Goal: Task Accomplishment & Management: Complete application form

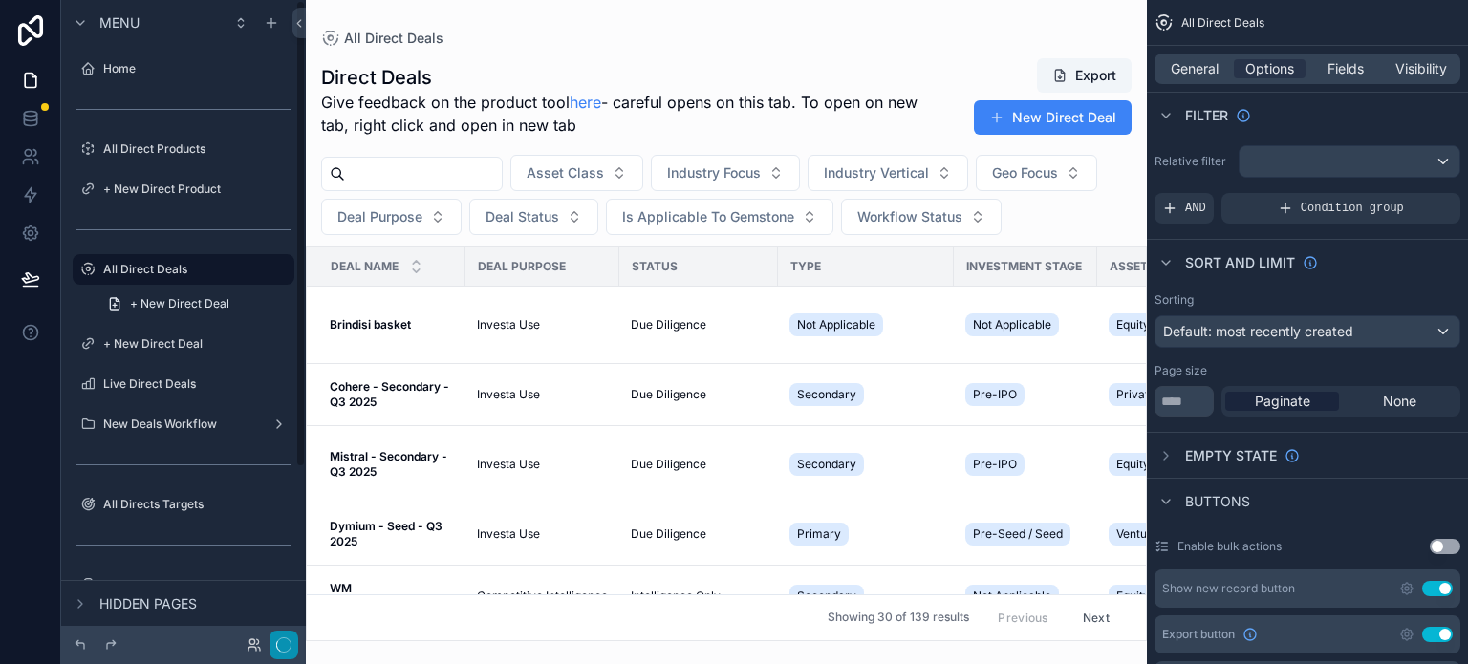
scroll to position [292, 0]
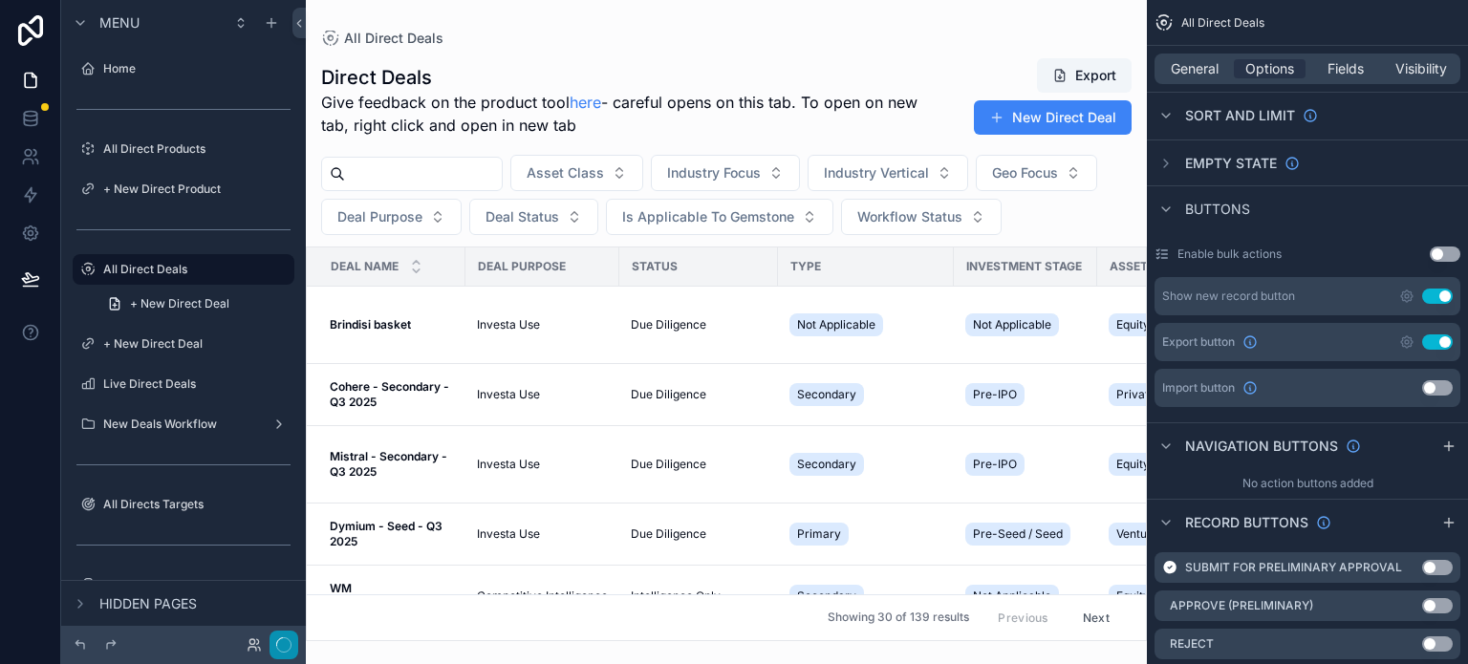
click at [276, 646] on circle "button" at bounding box center [283, 645] width 14 height 14
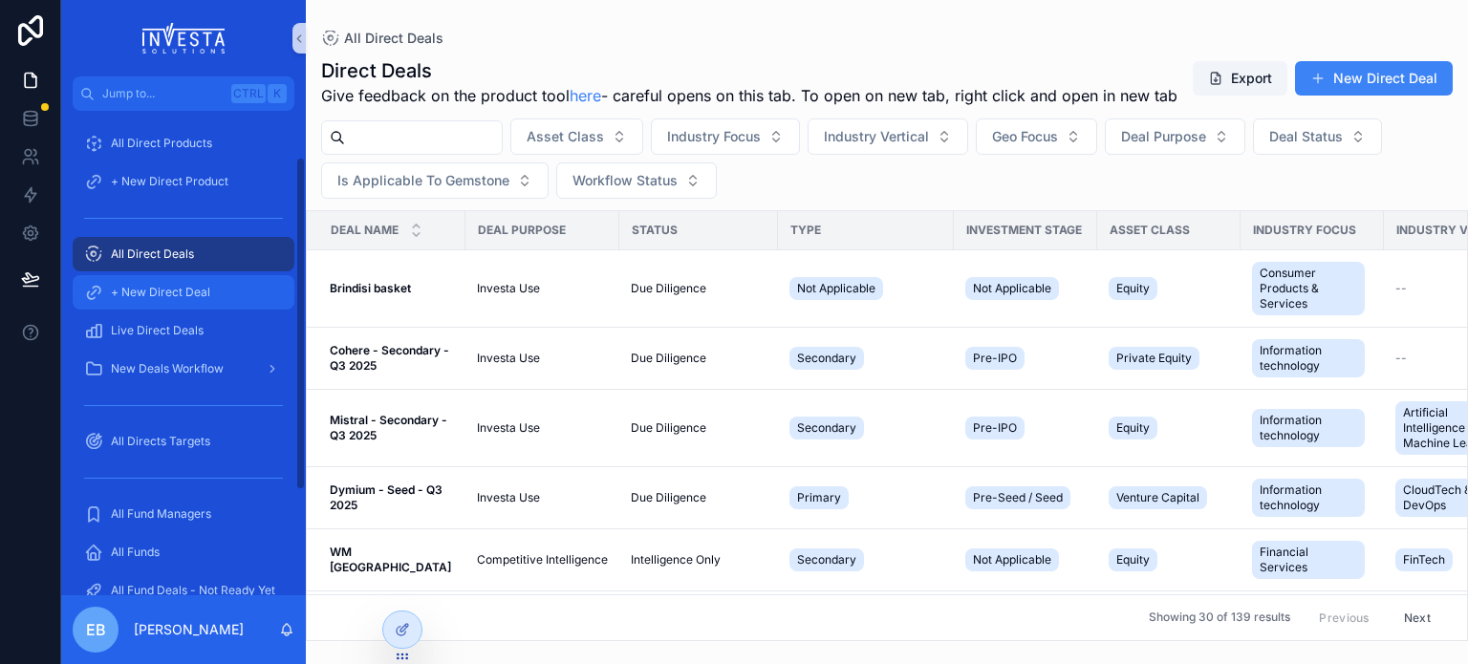
scroll to position [72, 0]
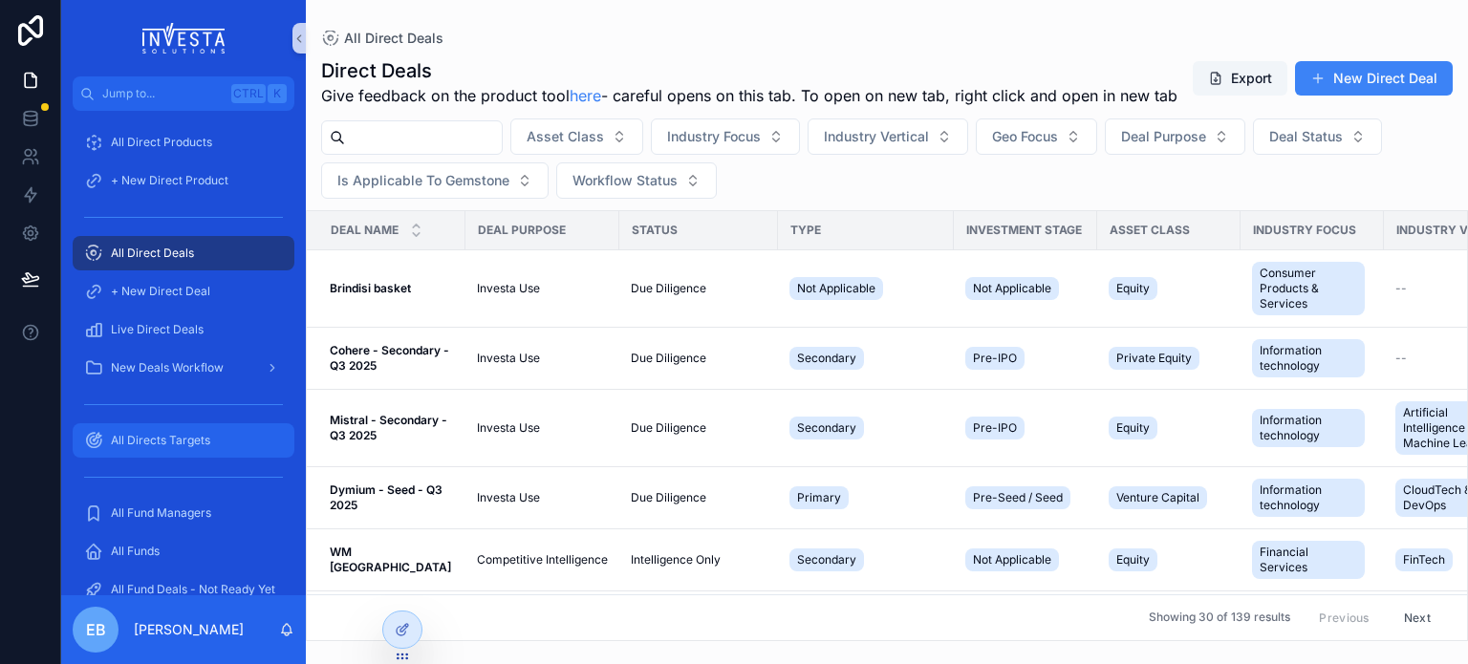
click at [180, 441] on span "All Directs Targets" at bounding box center [160, 440] width 99 height 15
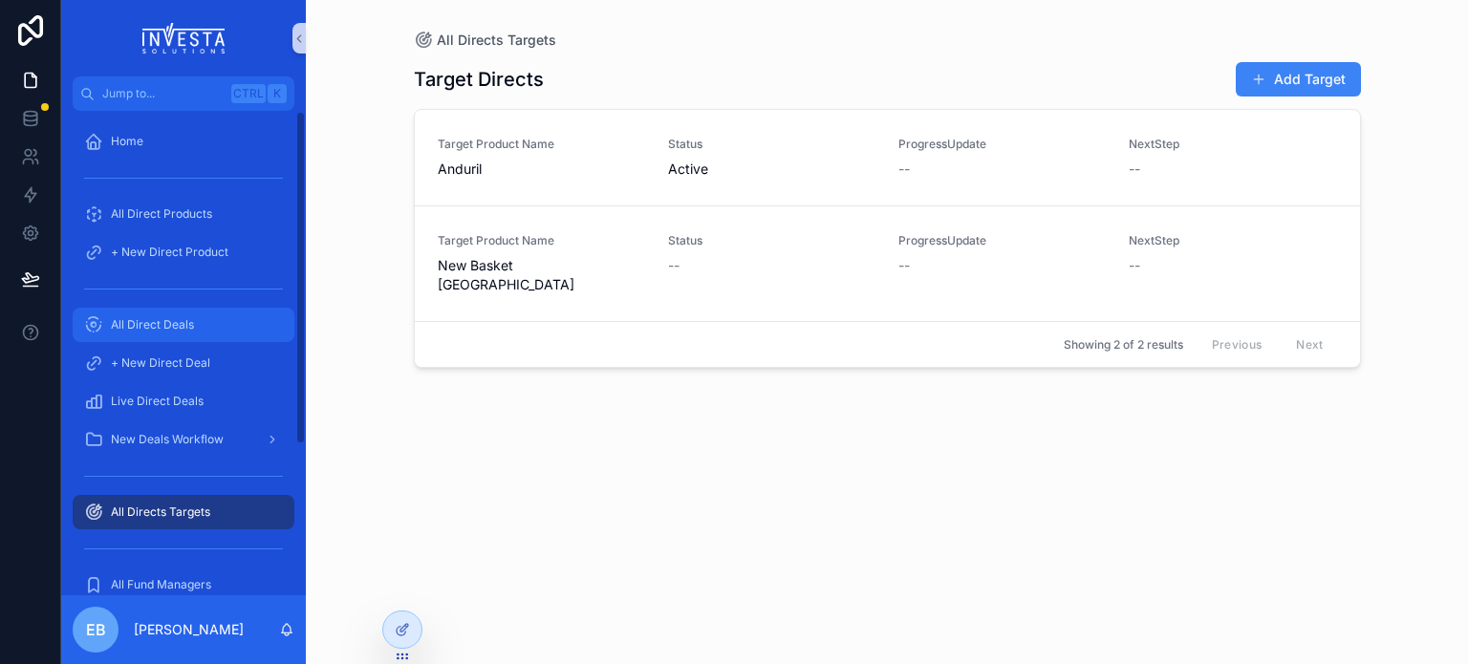
scroll to position [91, 0]
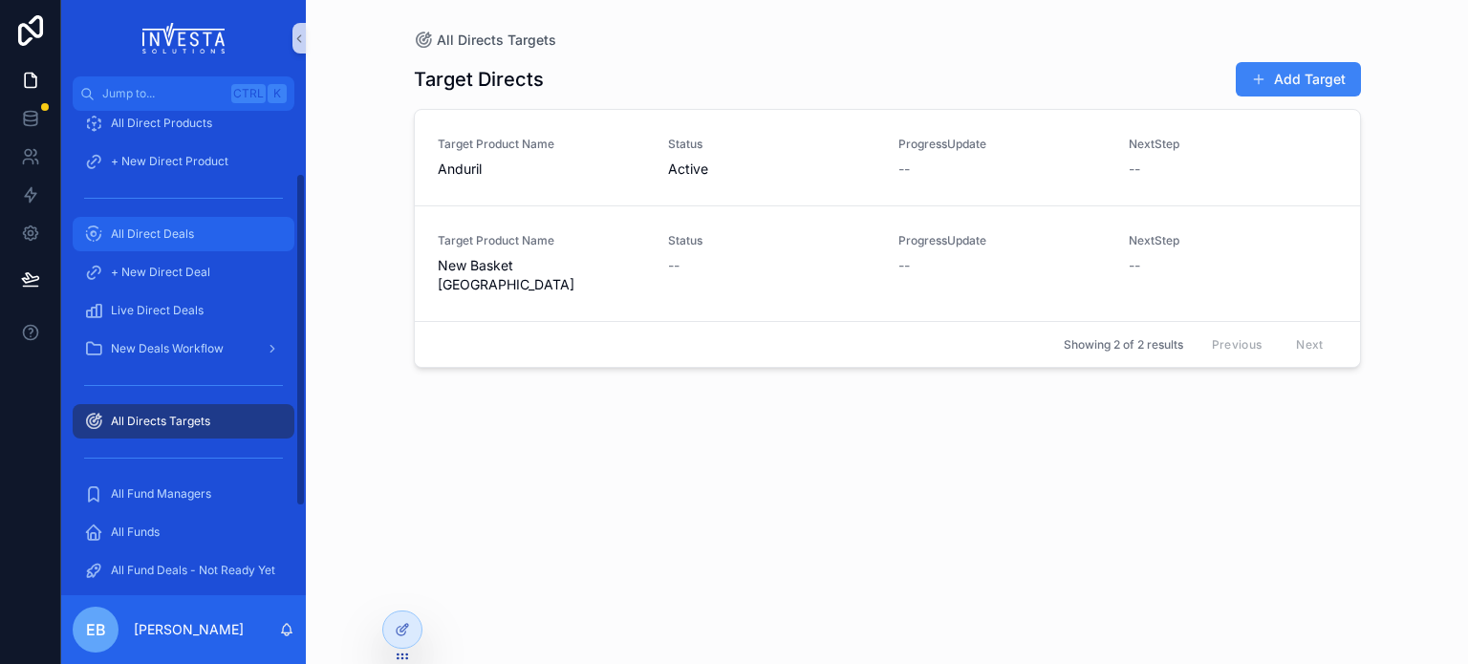
click at [187, 233] on span "All Direct Deals" at bounding box center [152, 234] width 83 height 15
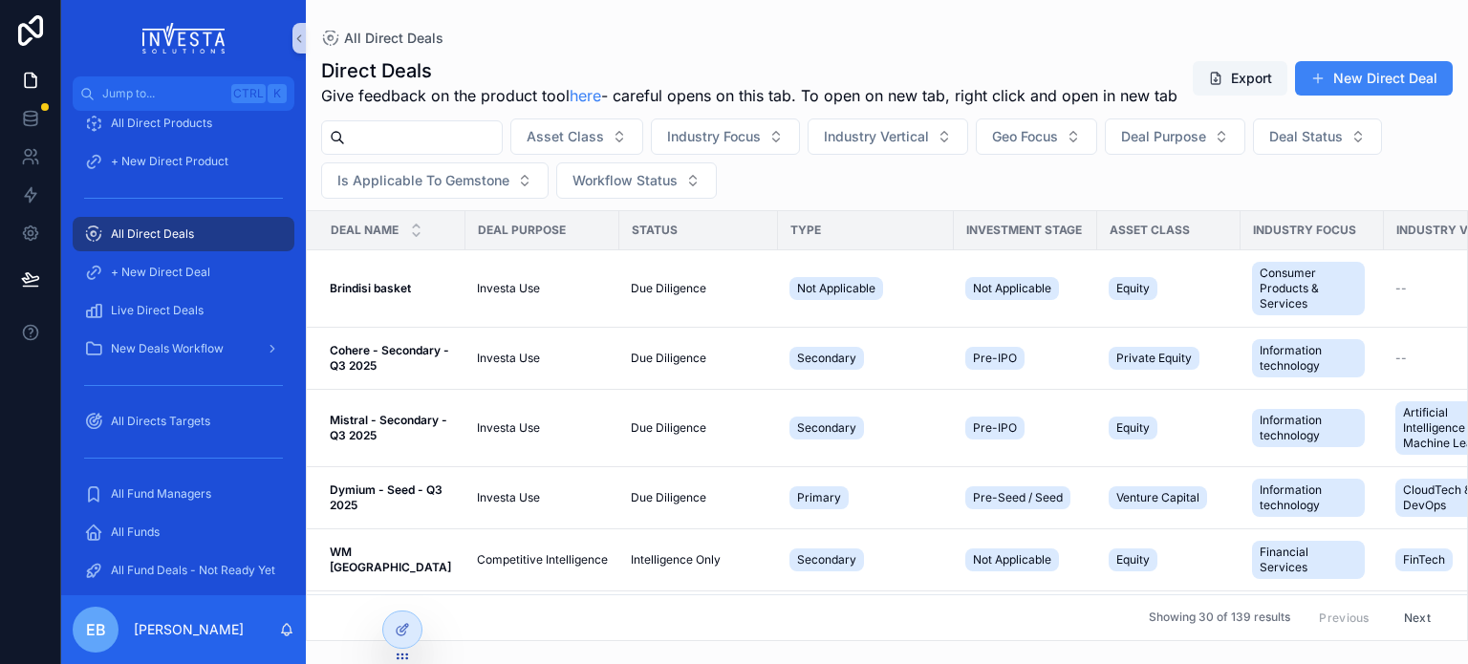
click at [203, 237] on div "All Direct Deals" at bounding box center [183, 234] width 199 height 31
click at [389, 151] on input "scrollable content" at bounding box center [423, 137] width 157 height 27
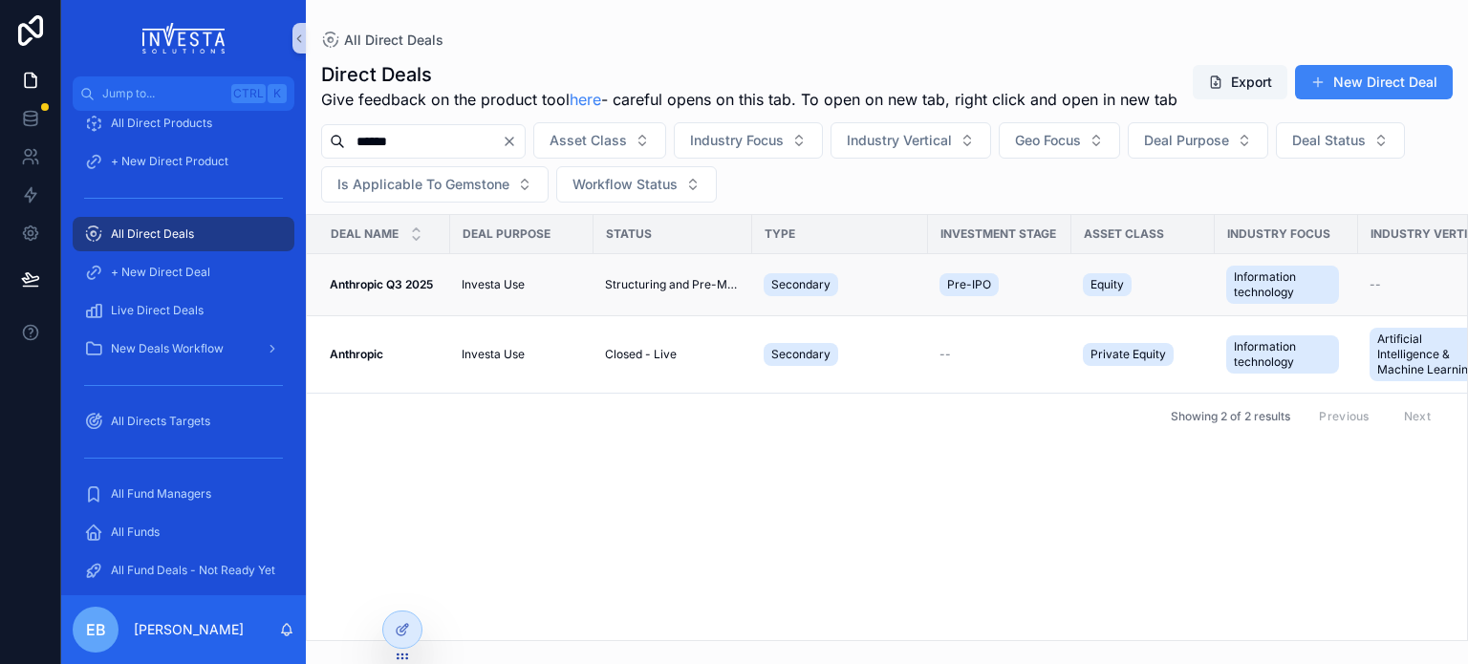
type input "******"
click at [372, 292] on strong "Anthropic Q3 2025" at bounding box center [381, 284] width 103 height 14
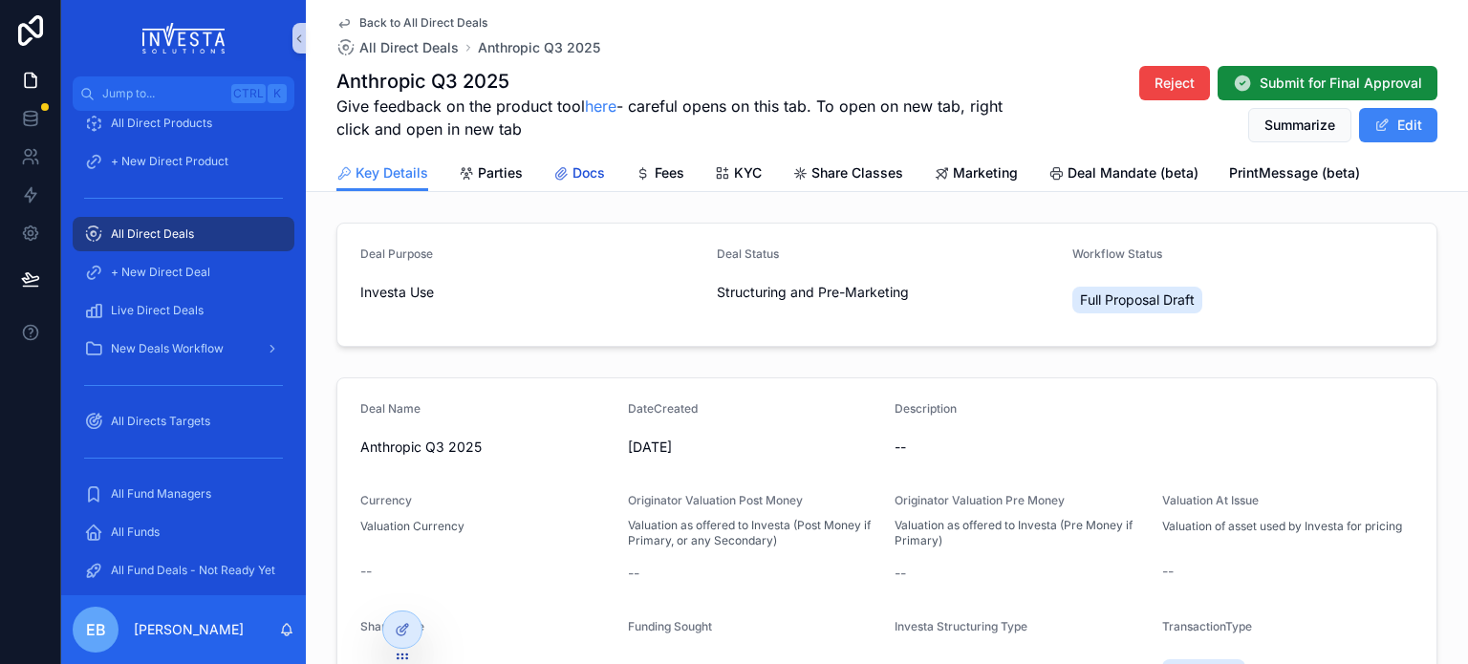
click at [578, 169] on span "Docs" at bounding box center [589, 172] width 32 height 19
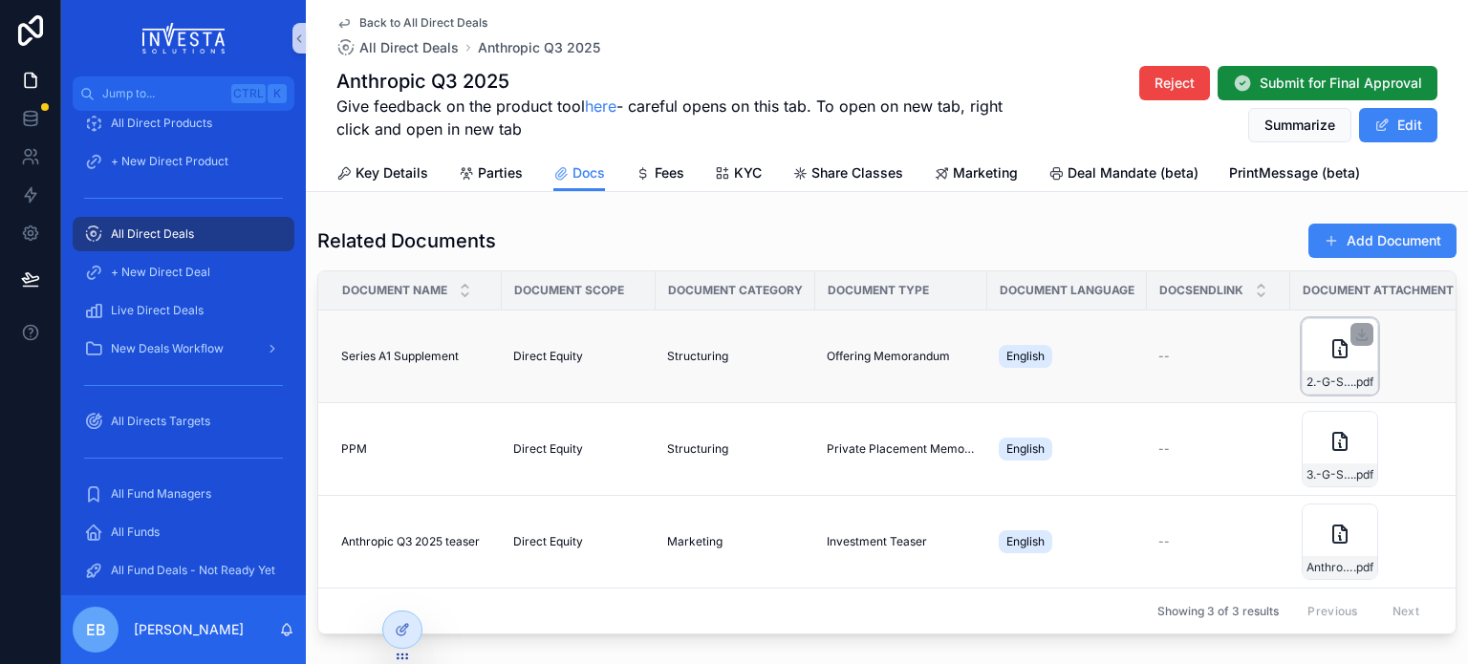
click at [1342, 347] on icon "scrollable content" at bounding box center [1340, 348] width 23 height 23
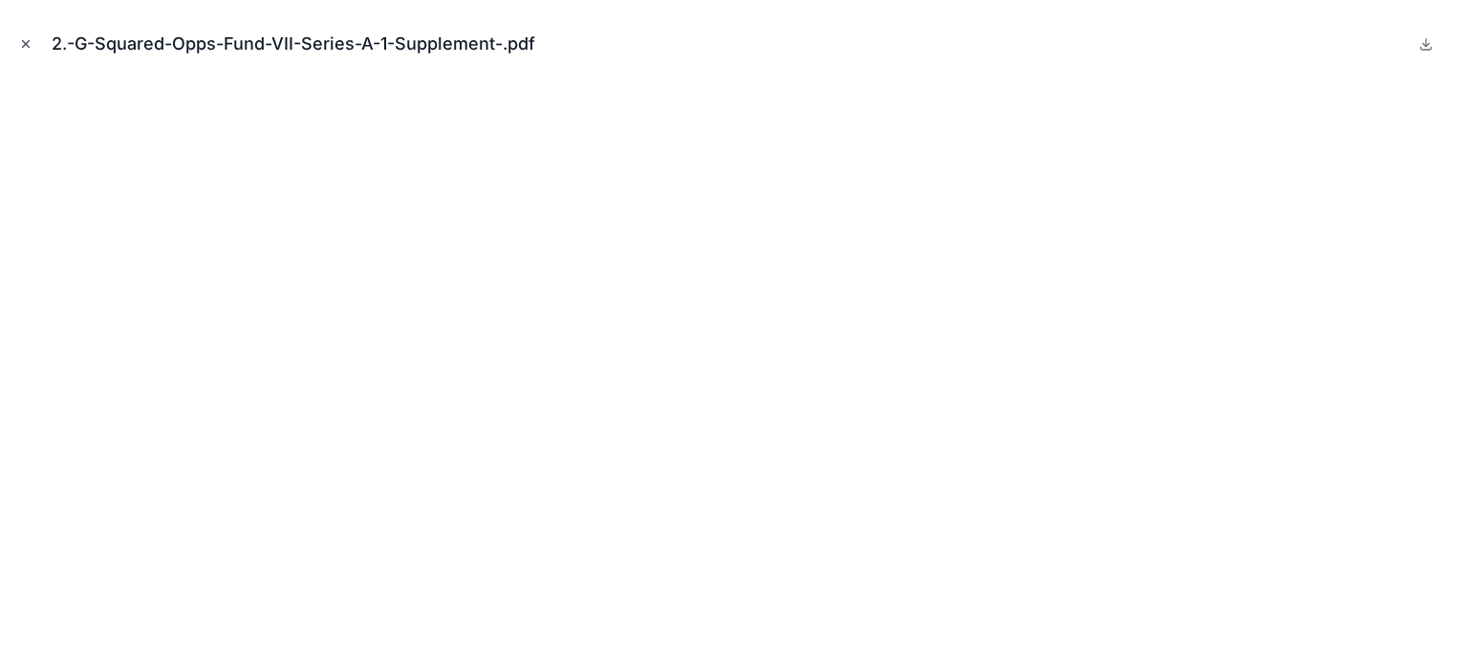
click at [19, 45] on icon "Close modal" at bounding box center [25, 43] width 13 height 13
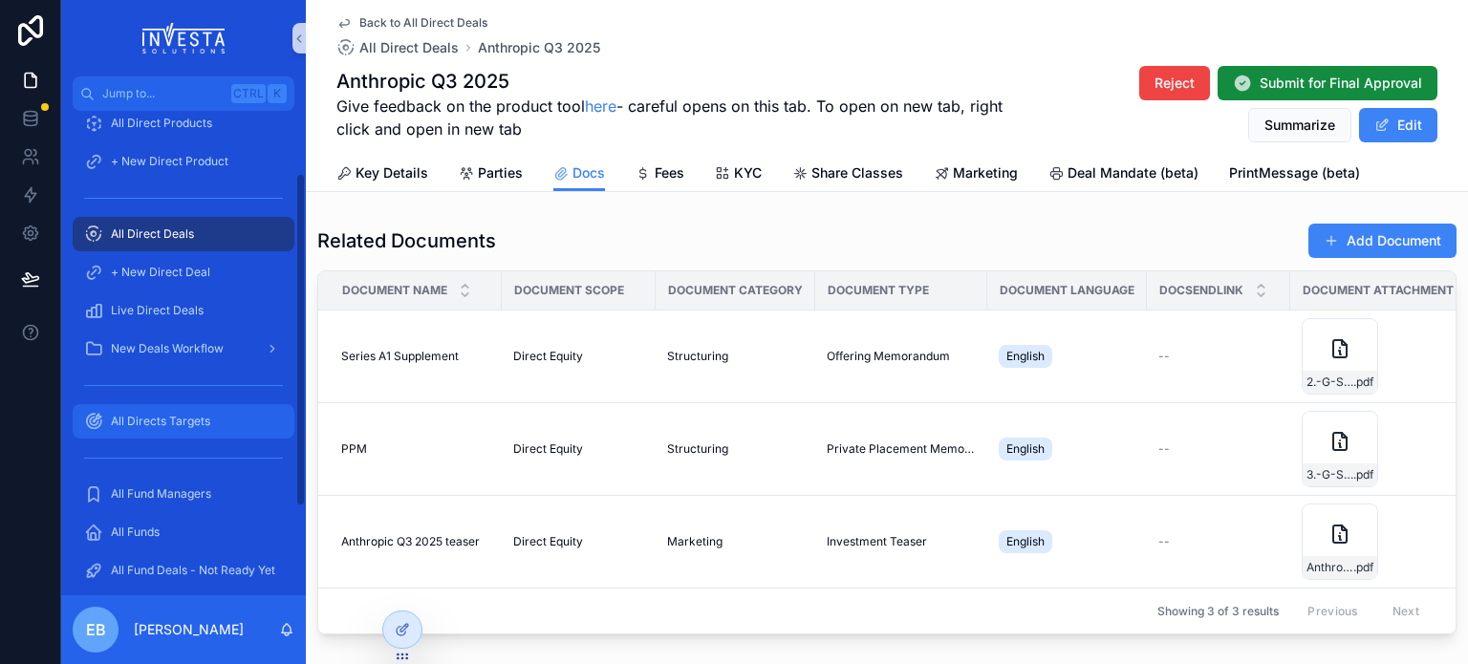
click at [153, 416] on span "All Directs Targets" at bounding box center [160, 421] width 99 height 15
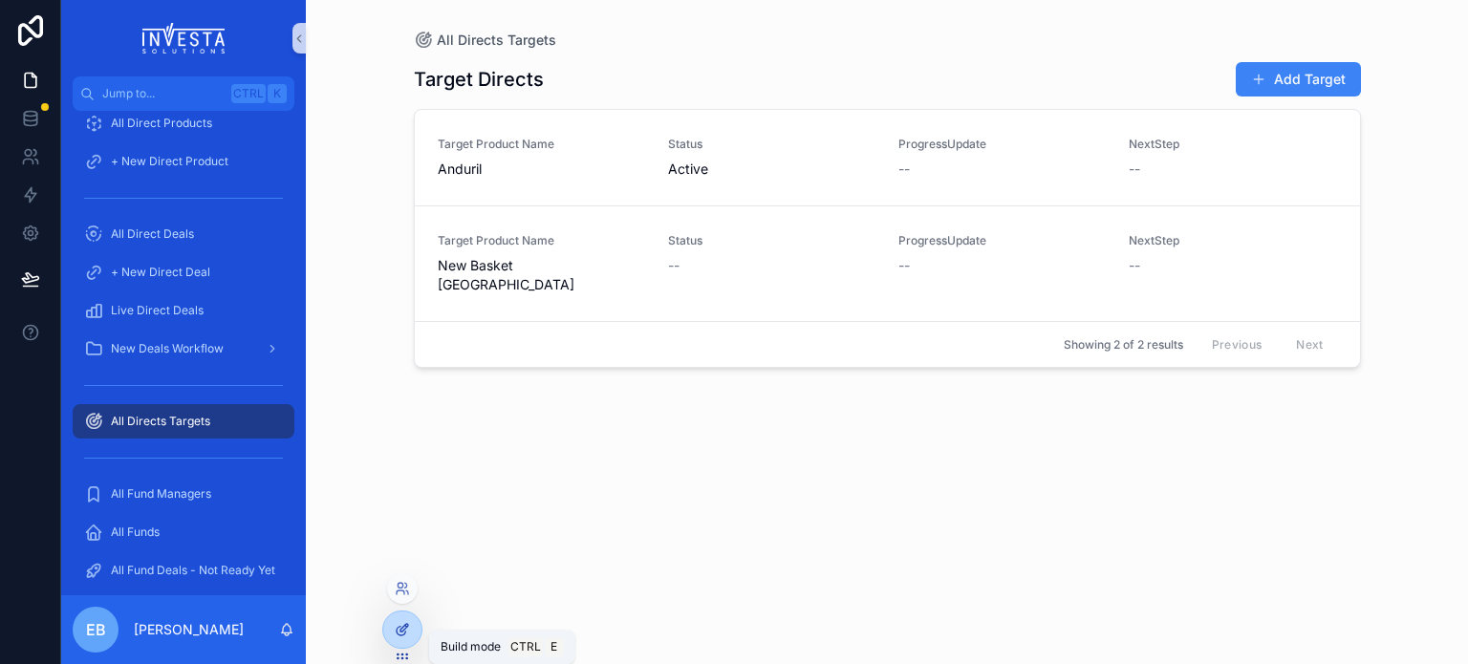
click at [398, 629] on icon at bounding box center [402, 629] width 15 height 15
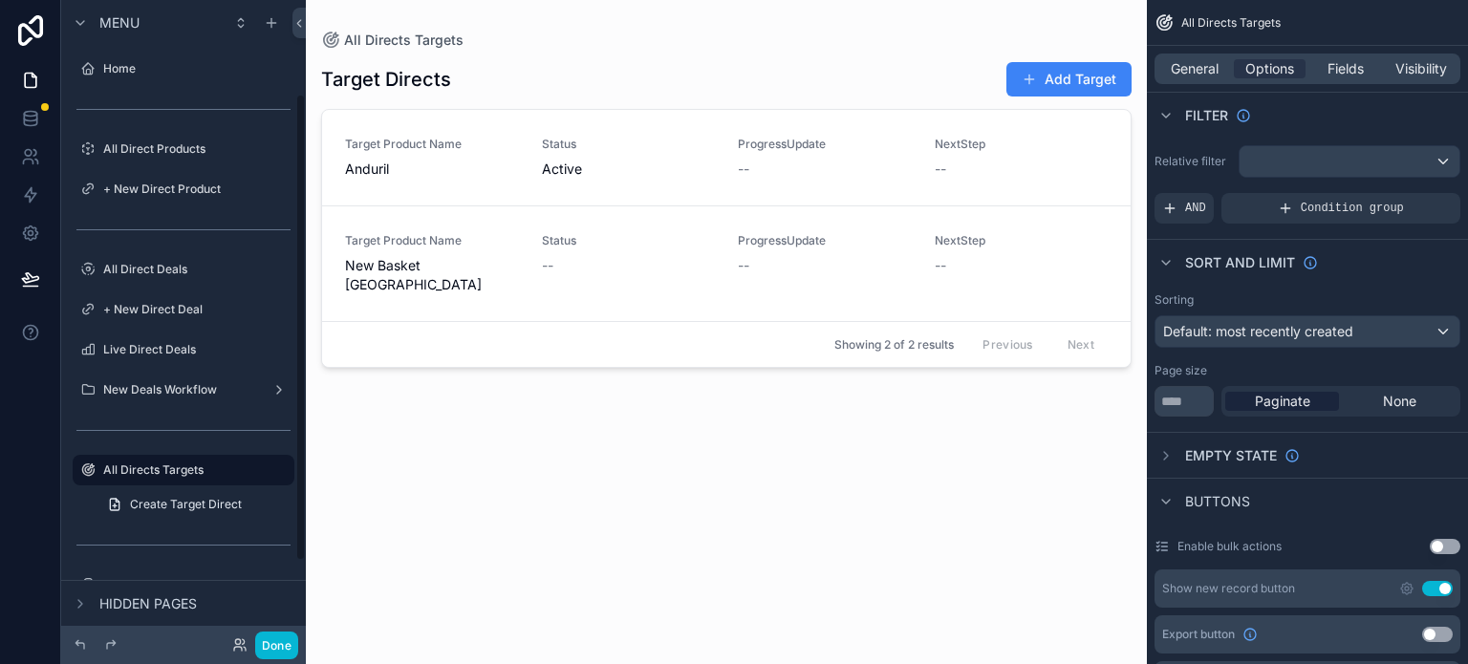
scroll to position [128, 0]
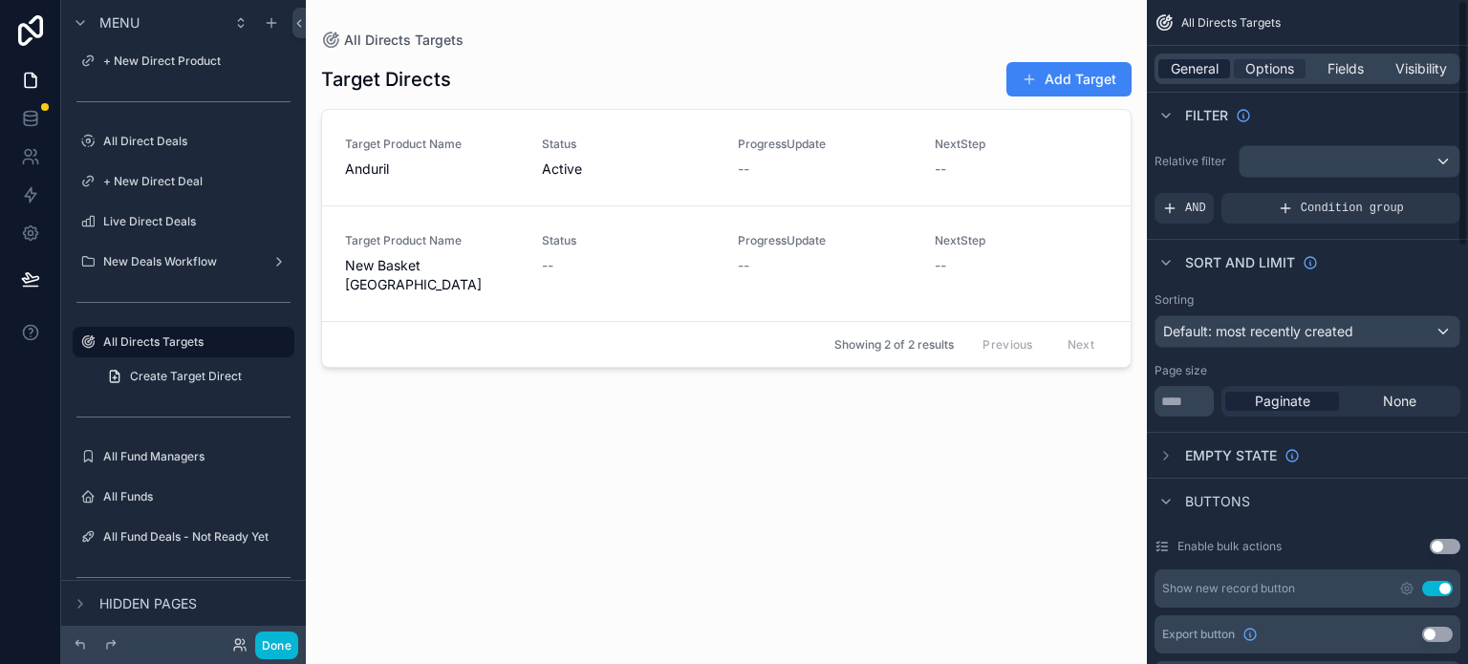
click at [1189, 72] on span "General" at bounding box center [1195, 68] width 48 height 19
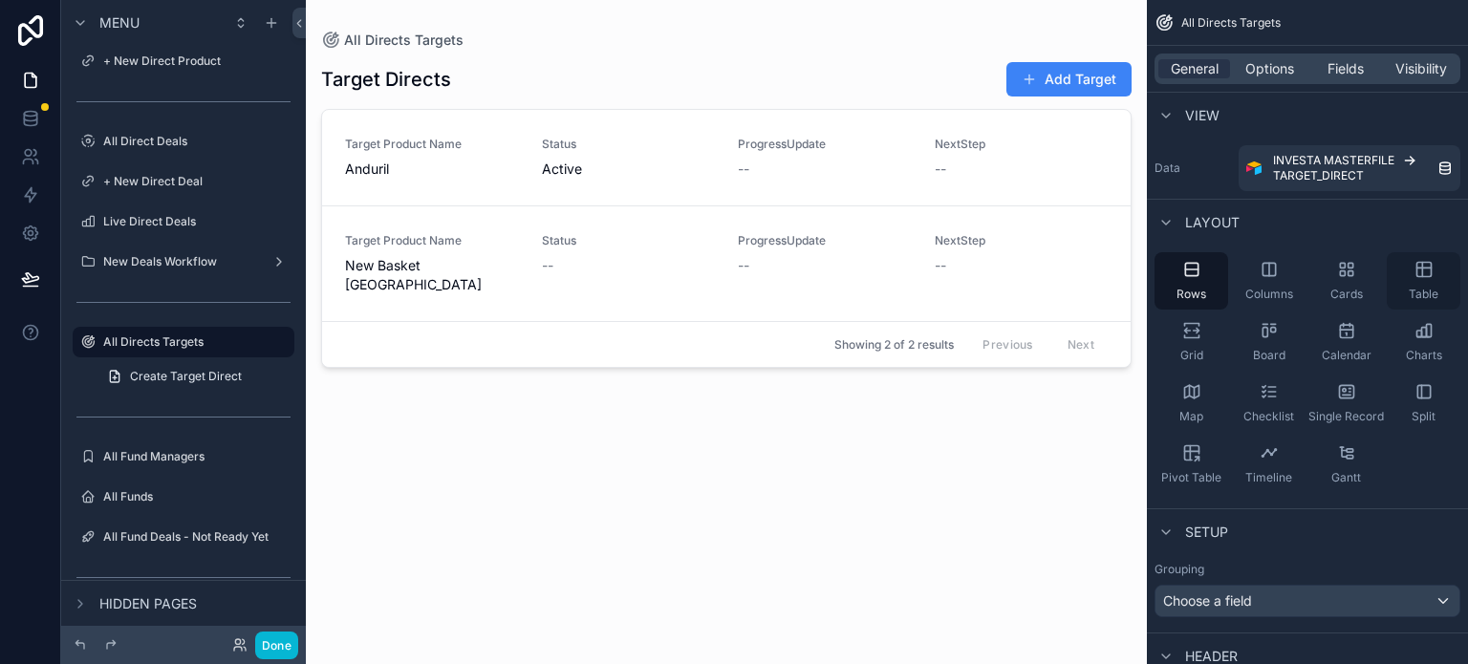
click at [1424, 276] on icon "scrollable content" at bounding box center [1423, 270] width 14 height 14
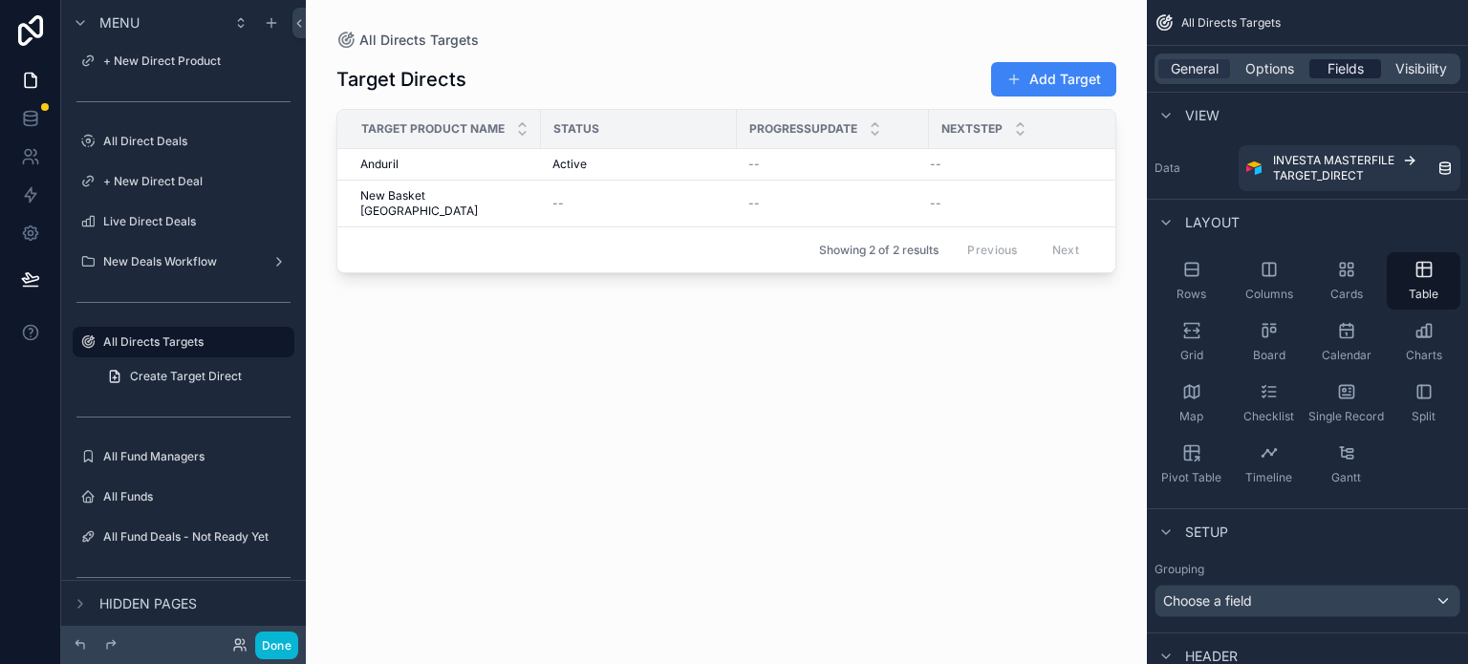
click at [1344, 75] on span "Fields" at bounding box center [1346, 68] width 36 height 19
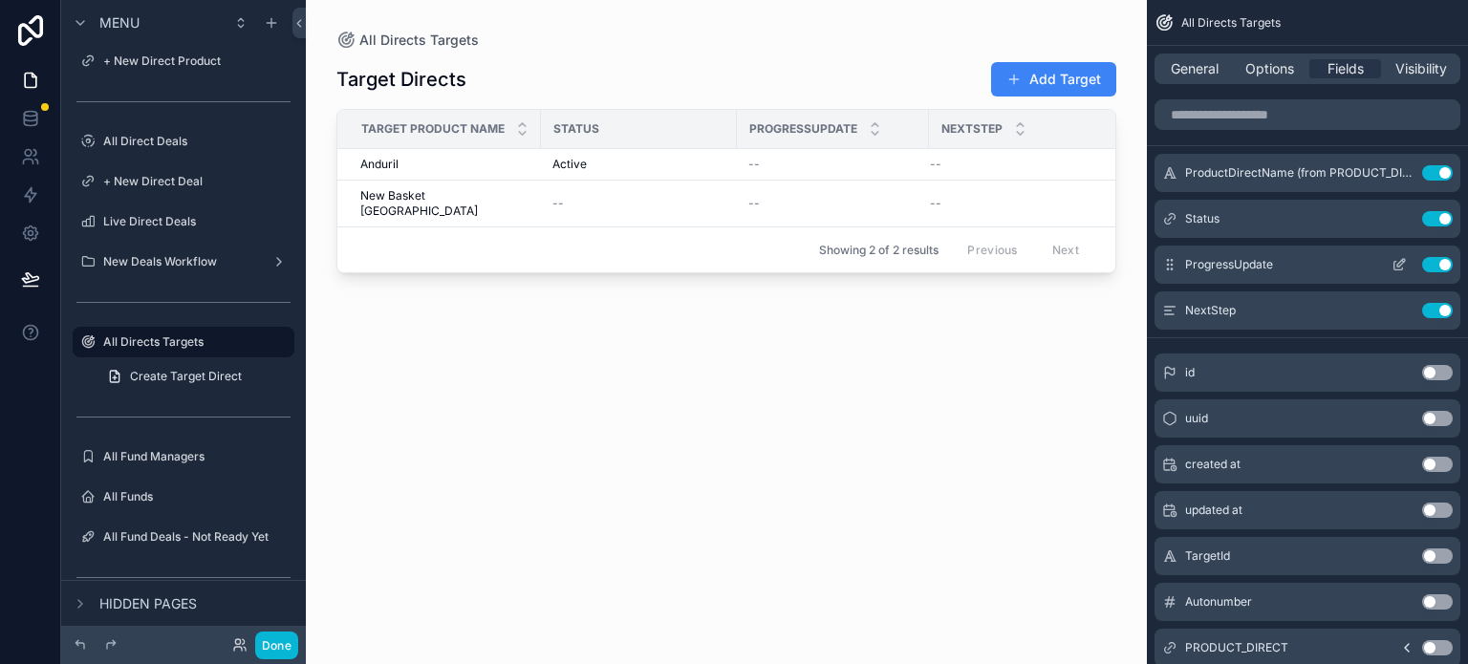
click at [1402, 260] on icon "scrollable content" at bounding box center [1403, 261] width 2 height 2
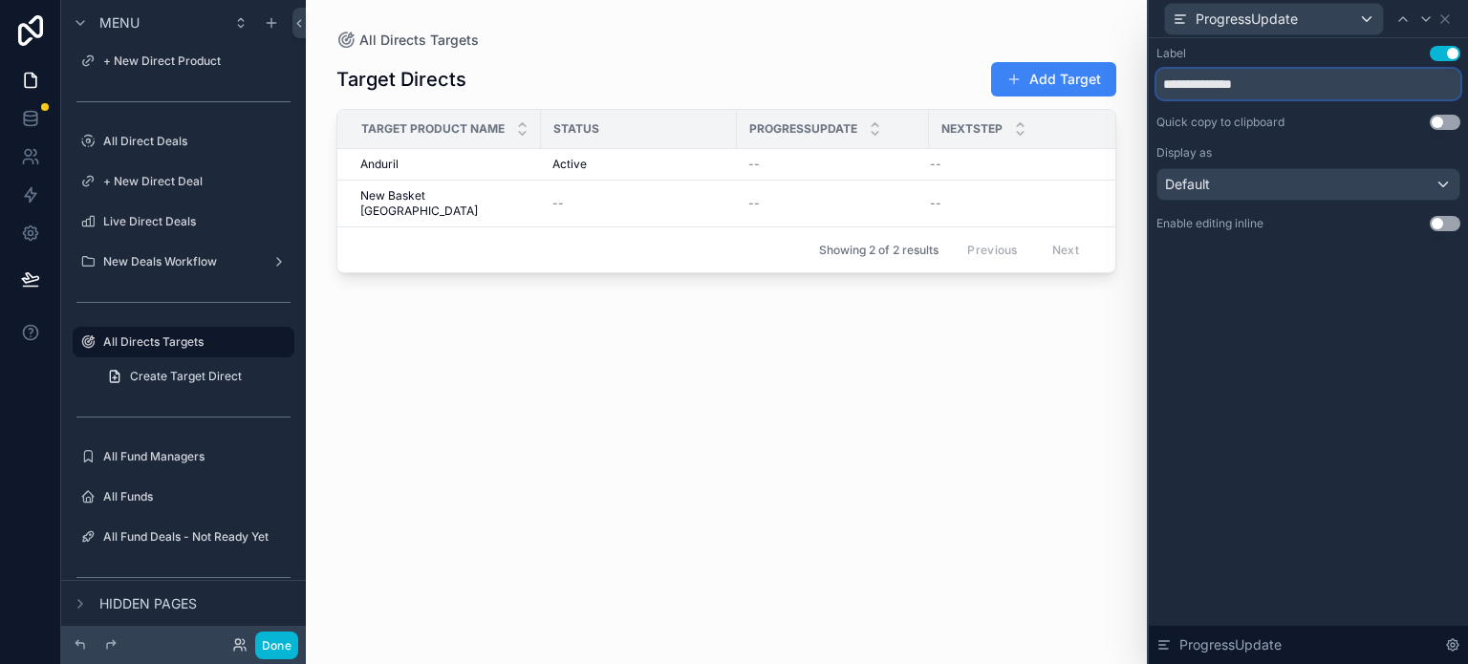
click at [1221, 87] on input "**********" at bounding box center [1308, 84] width 304 height 31
type input "**********"
click at [1333, 24] on div "ProgressUpdate" at bounding box center [1274, 19] width 218 height 31
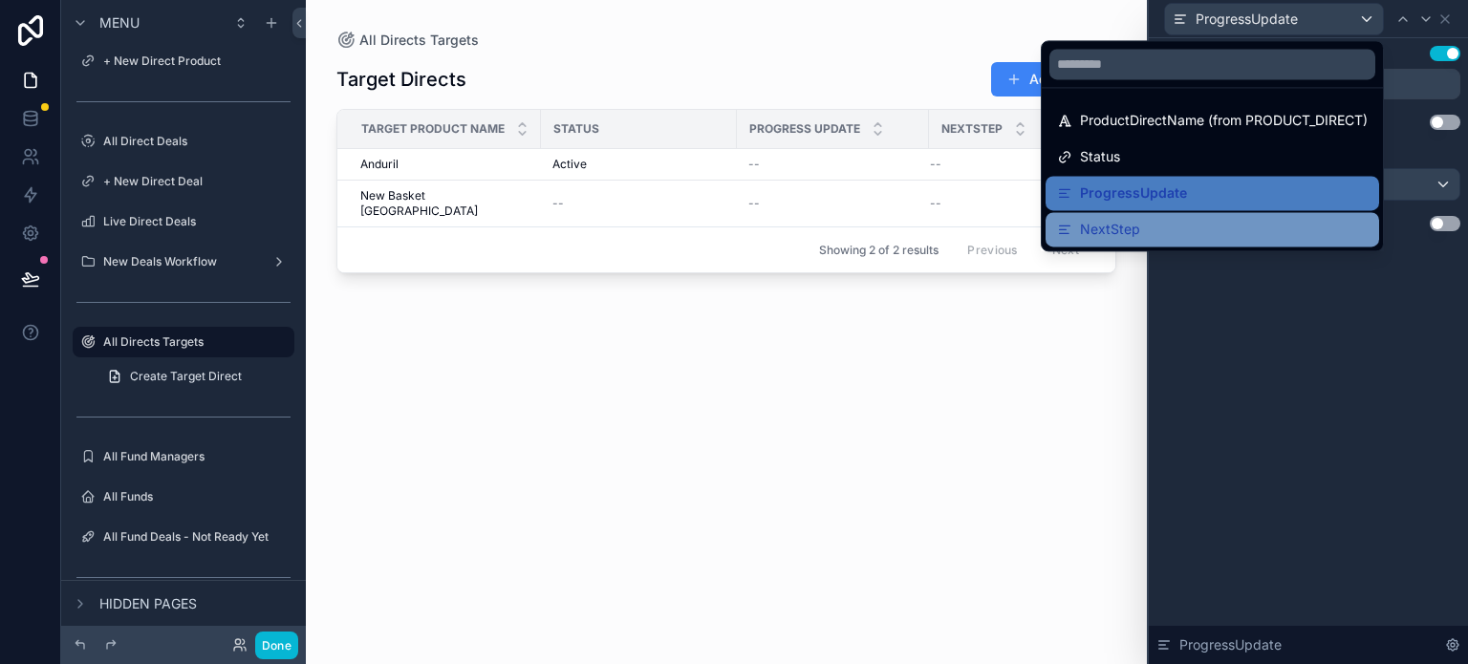
click at [1155, 225] on div "NextStep" at bounding box center [1212, 229] width 311 height 23
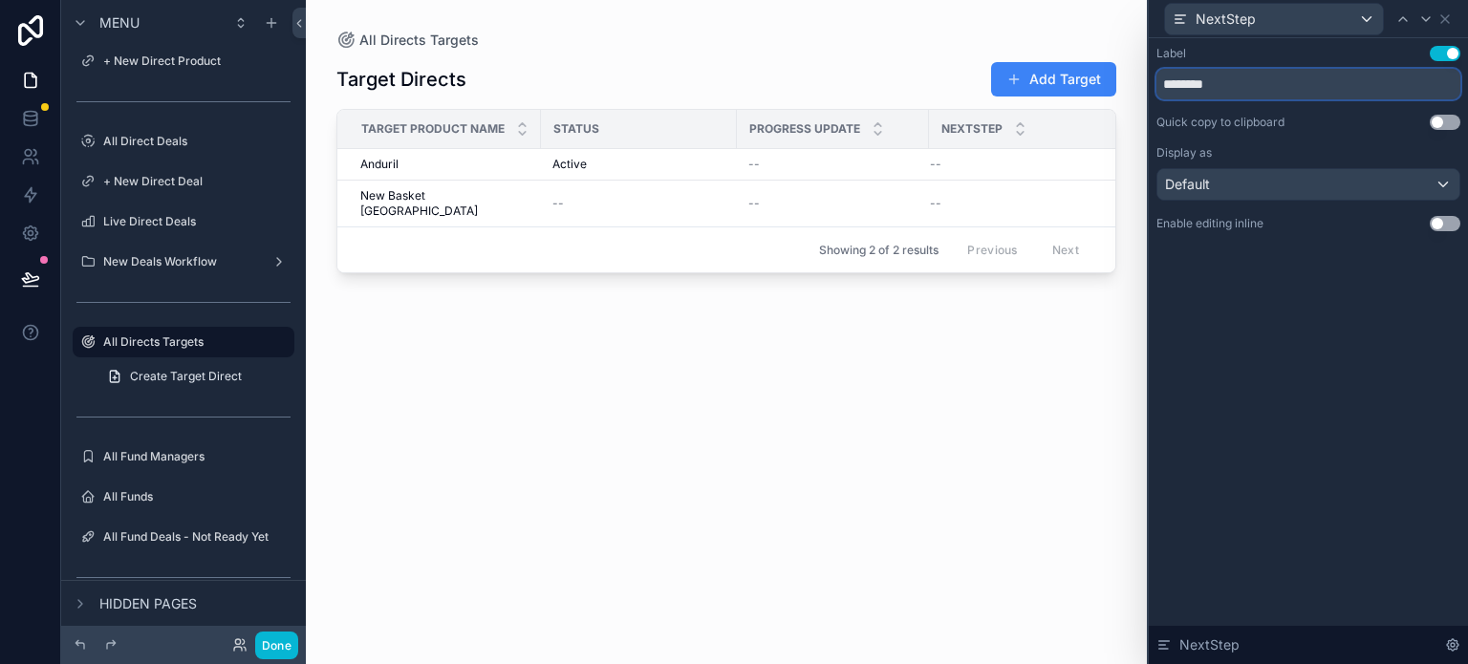
click at [1194, 88] on input "********" at bounding box center [1308, 84] width 304 height 31
click at [1232, 87] on input "*********" at bounding box center [1308, 84] width 304 height 31
type input "**********"
click at [1447, 22] on icon at bounding box center [1445, 18] width 15 height 15
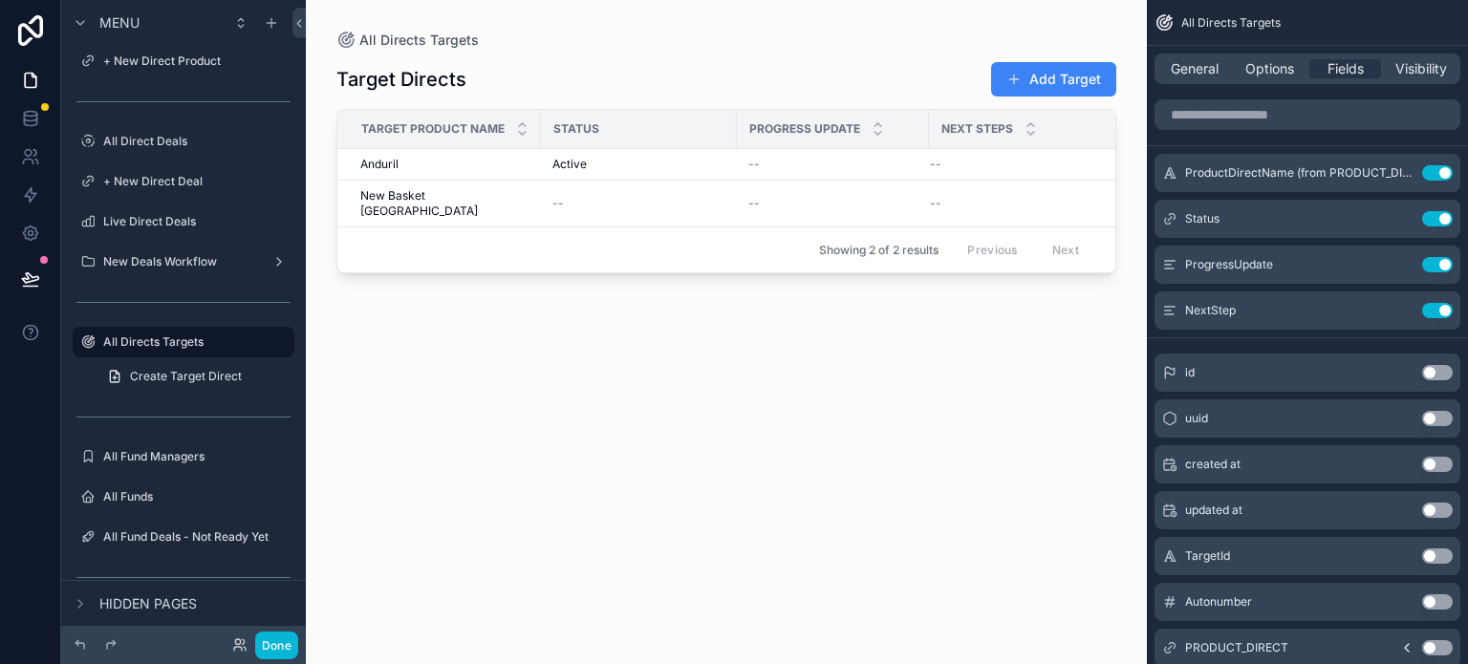
drag, startPoint x: 1044, startPoint y: 266, endPoint x: 1086, endPoint y: 265, distance: 42.1
click at [1086, 265] on div "scrollable content" at bounding box center [726, 320] width 841 height 641
click at [456, 194] on span "New Basket [GEOGRAPHIC_DATA]" at bounding box center [444, 203] width 169 height 31
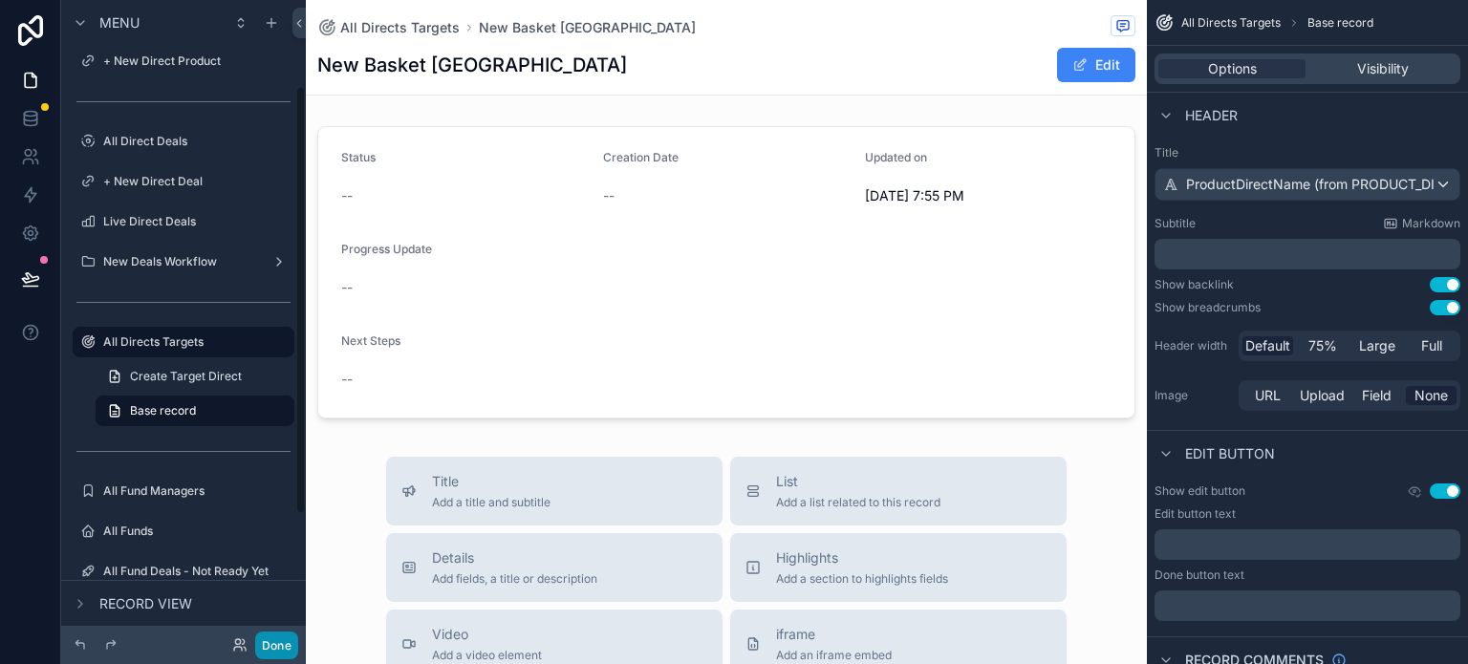
click at [265, 646] on button "Done" at bounding box center [276, 646] width 43 height 28
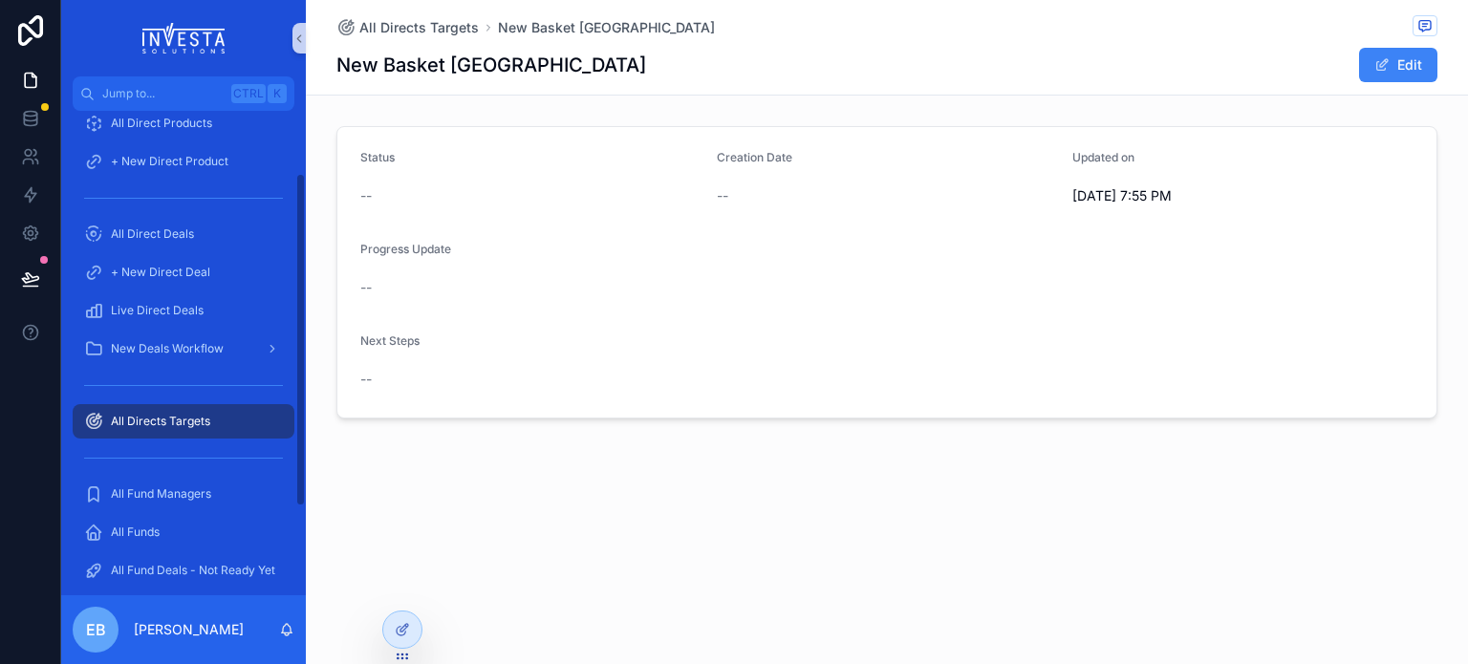
click at [191, 426] on span "All Directs Targets" at bounding box center [160, 421] width 99 height 15
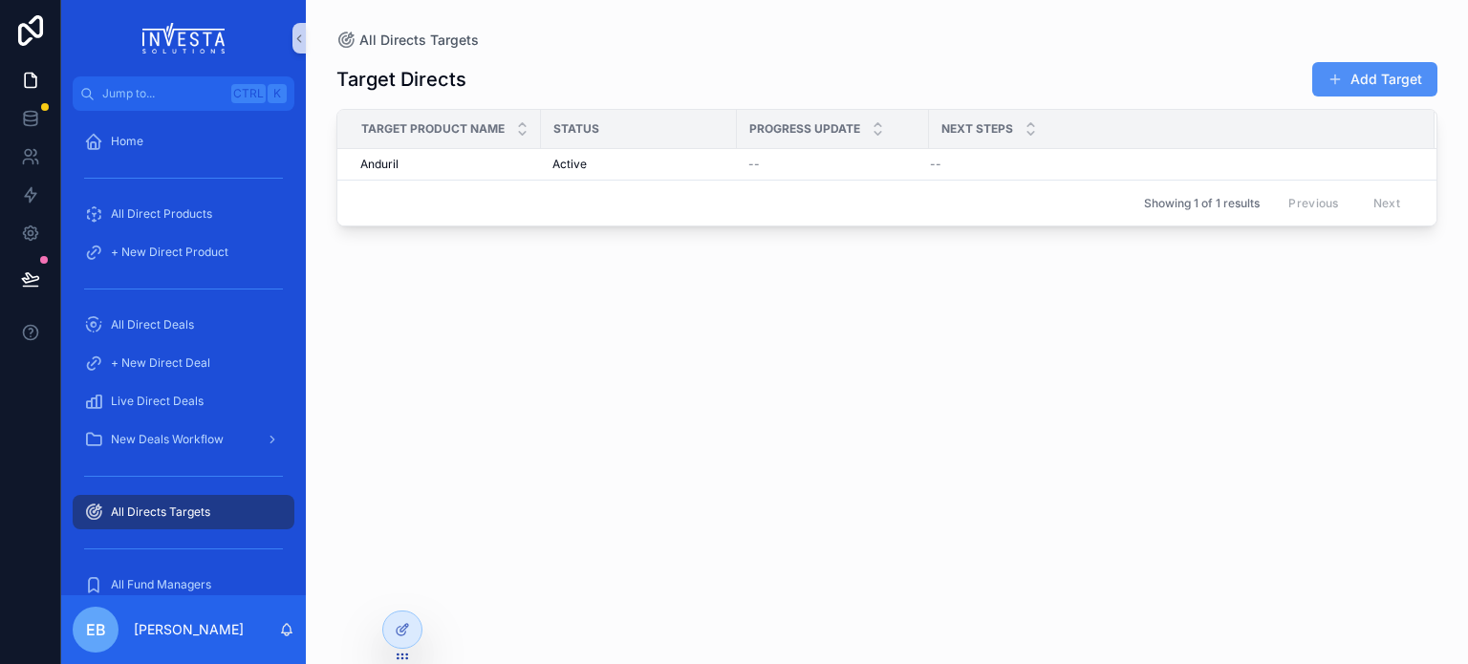
click at [1350, 79] on button "Add Target" at bounding box center [1374, 79] width 125 height 34
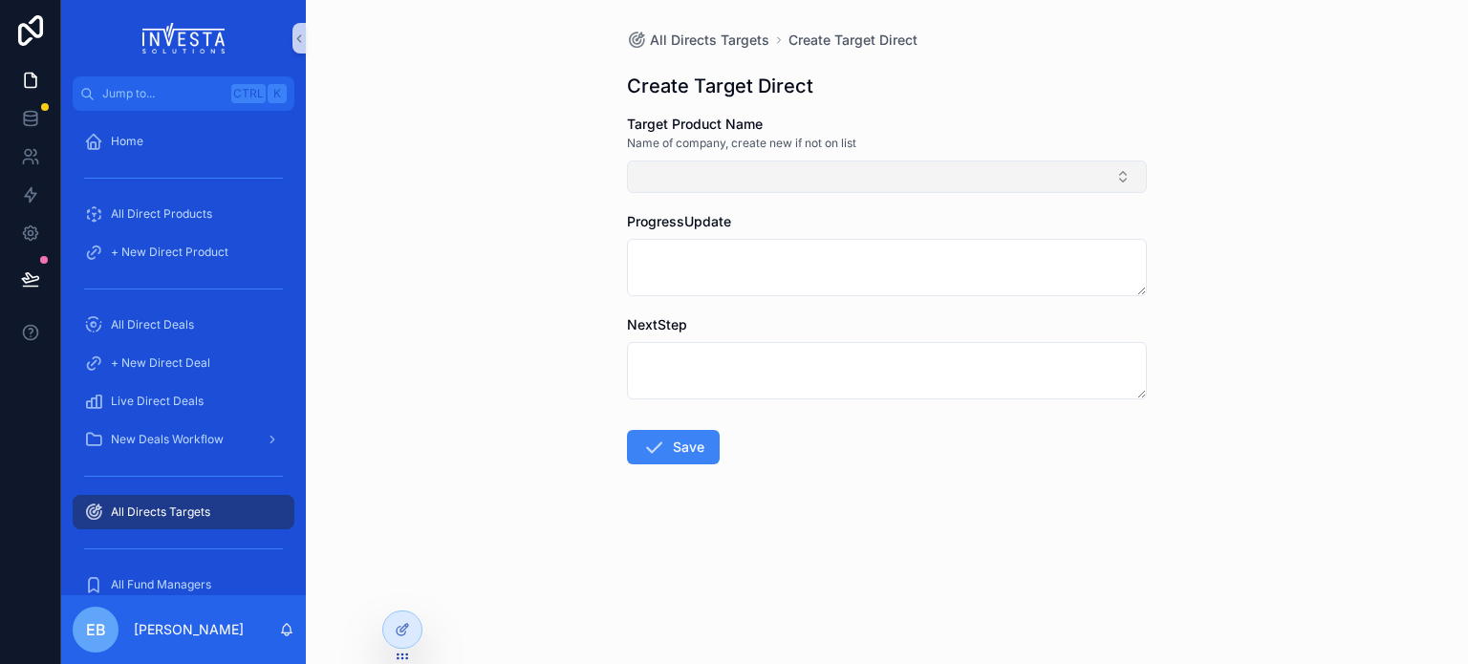
click at [786, 171] on button "Select Button" at bounding box center [887, 177] width 520 height 32
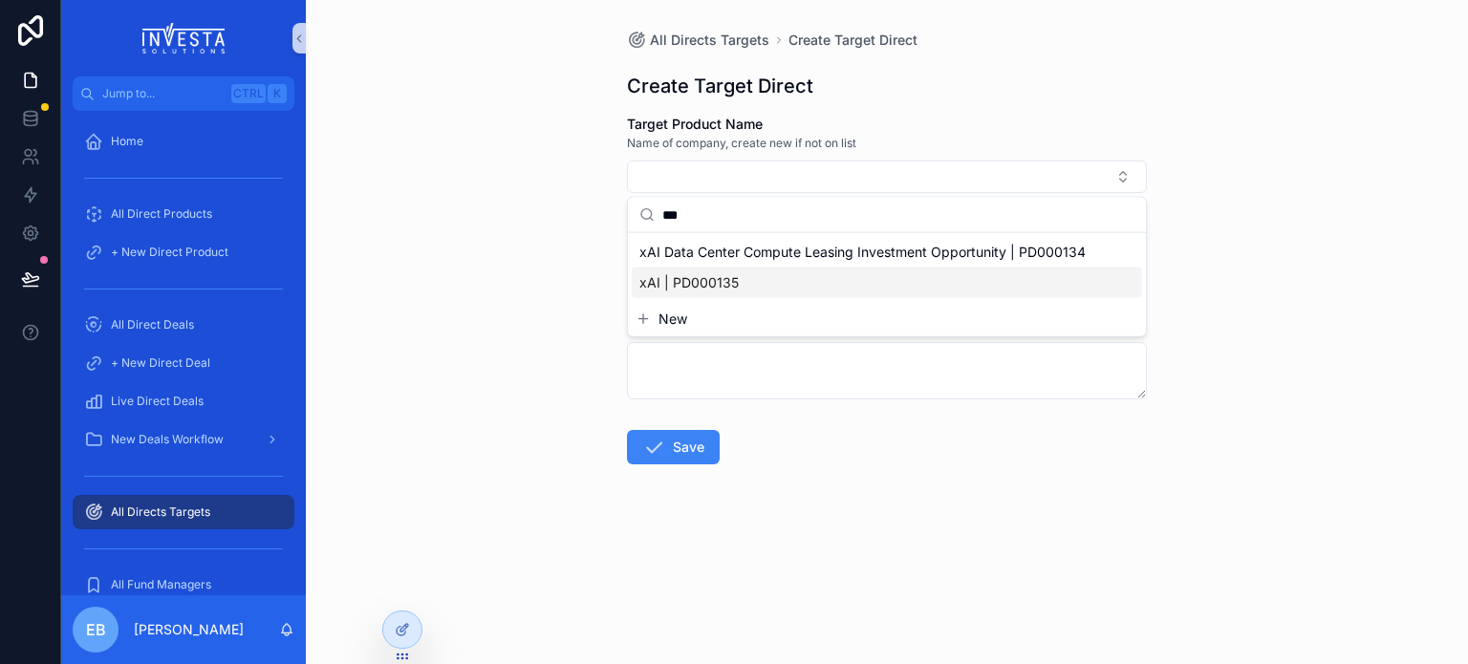
type input "***"
click at [696, 280] on span "xAI | PD000135" at bounding box center [688, 282] width 99 height 19
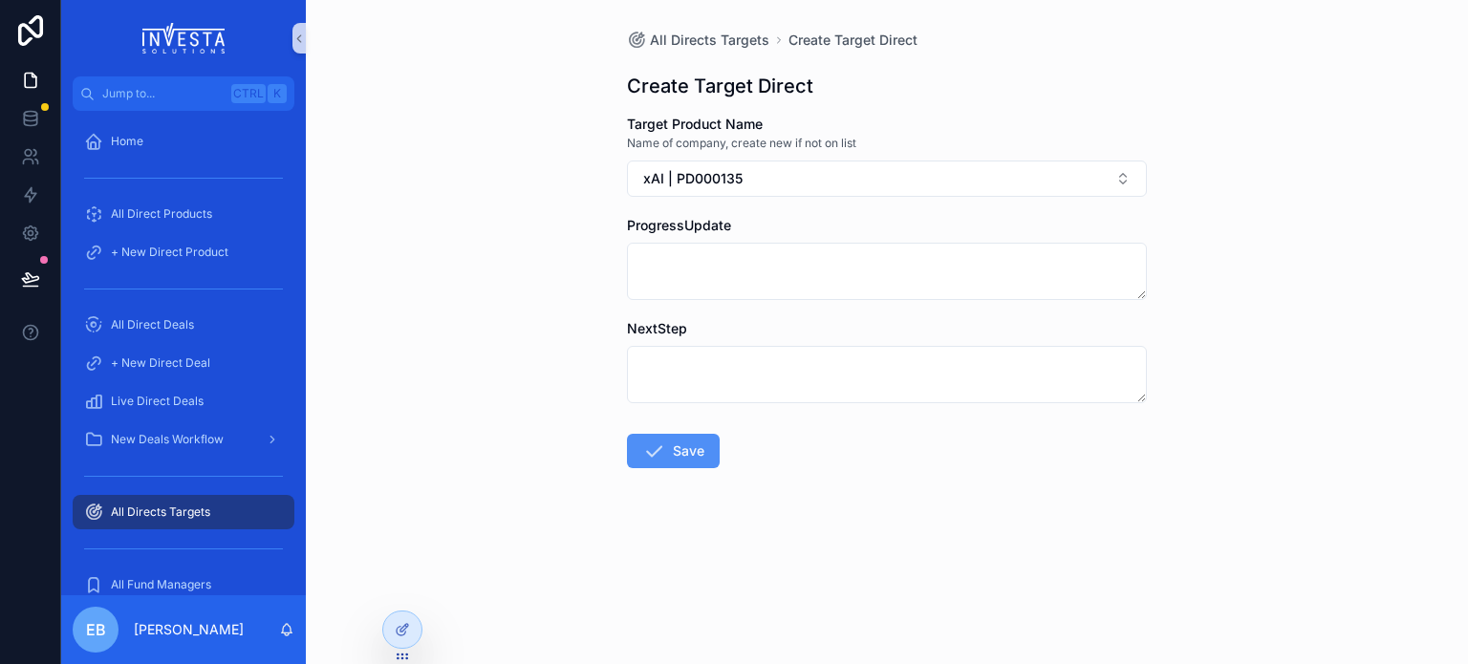
click at [688, 456] on button "Save" at bounding box center [673, 451] width 93 height 34
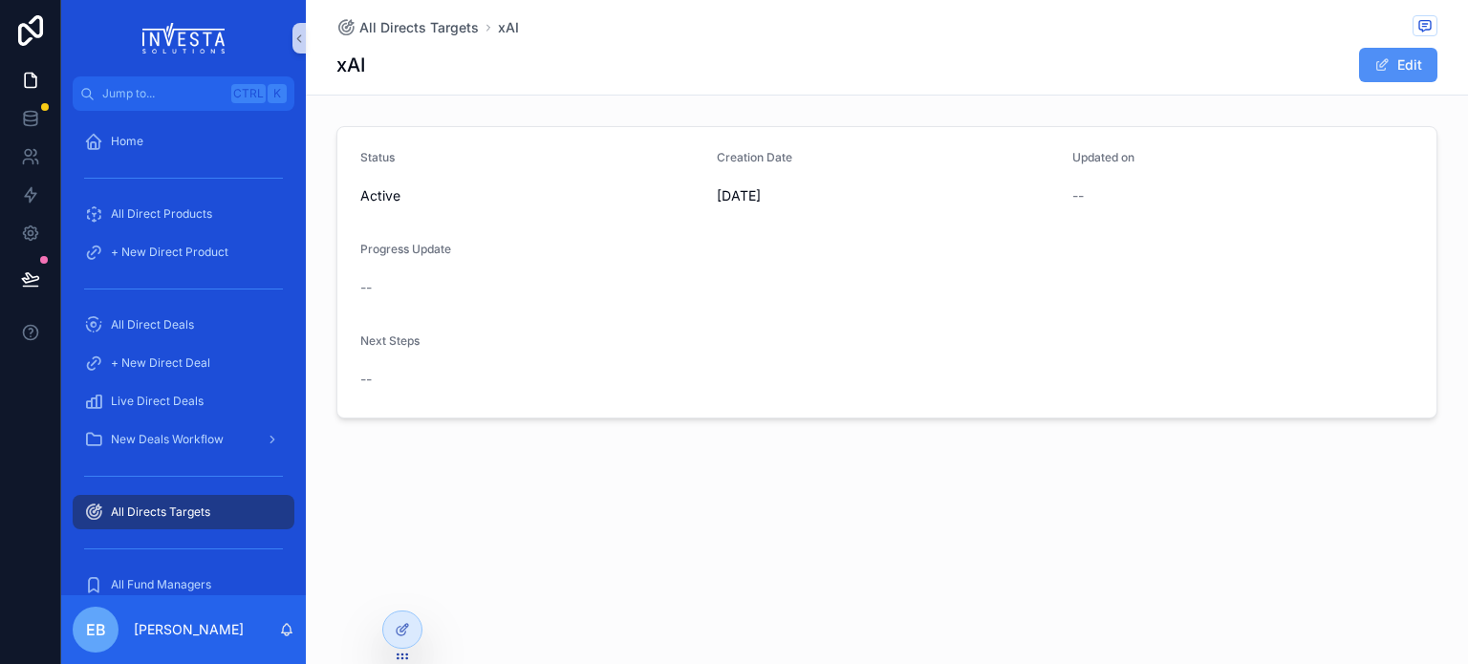
click at [1399, 61] on button "Edit" at bounding box center [1398, 65] width 78 height 34
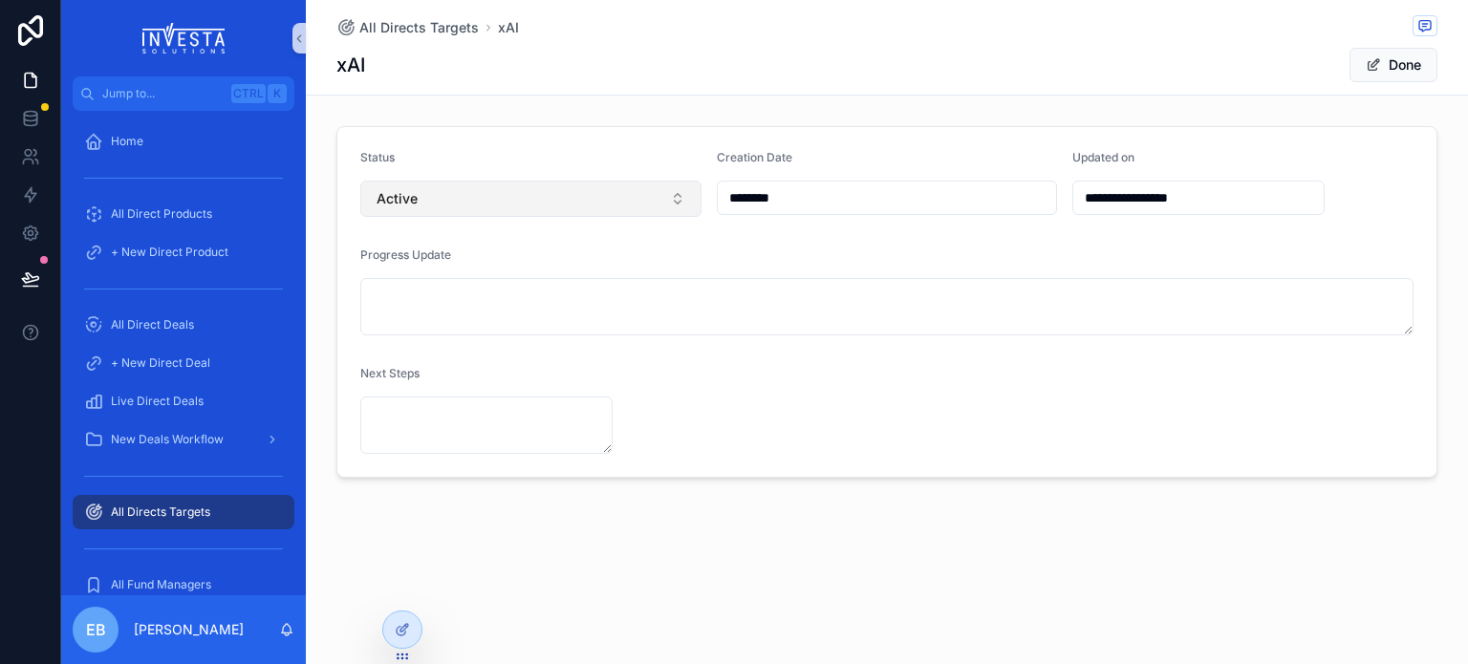
click at [670, 195] on button "Active" at bounding box center [530, 199] width 341 height 36
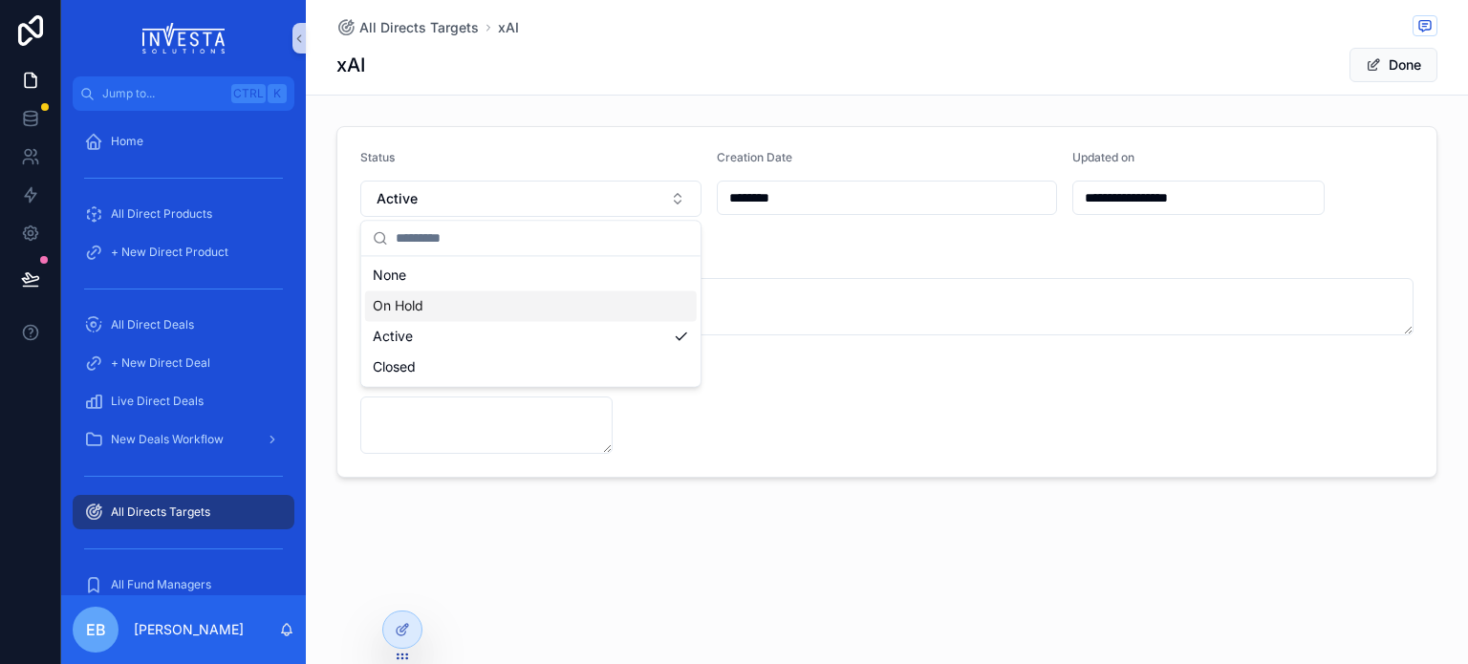
click at [424, 307] on div "On Hold" at bounding box center [531, 306] width 332 height 31
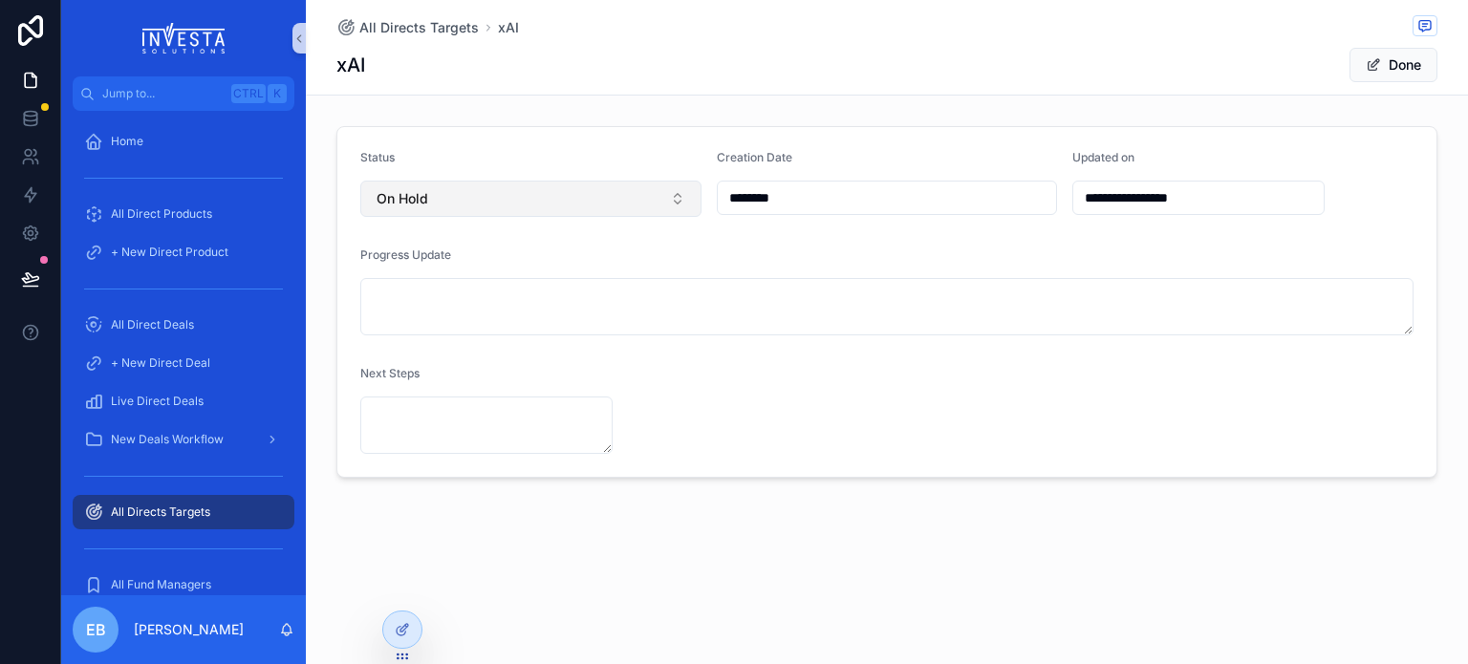
click at [681, 196] on button "On Hold" at bounding box center [530, 199] width 341 height 36
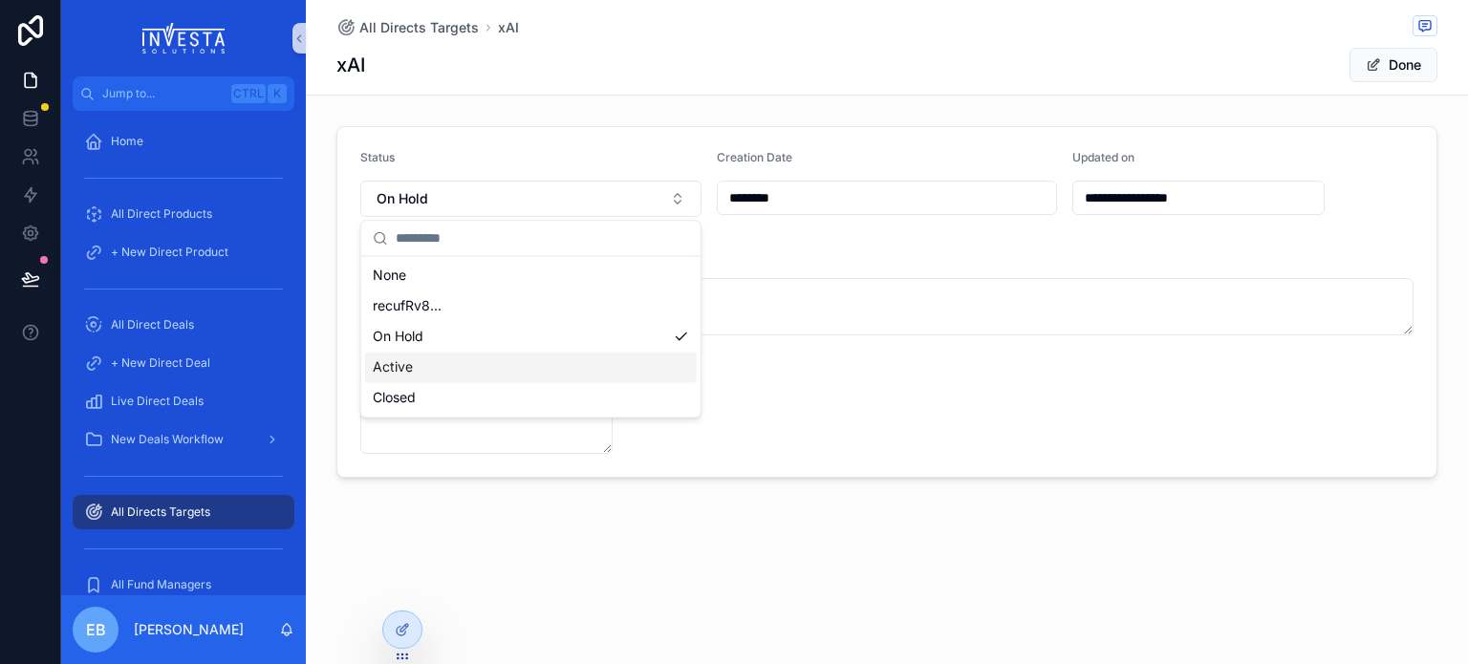
click at [405, 365] on span "Active" at bounding box center [393, 366] width 40 height 19
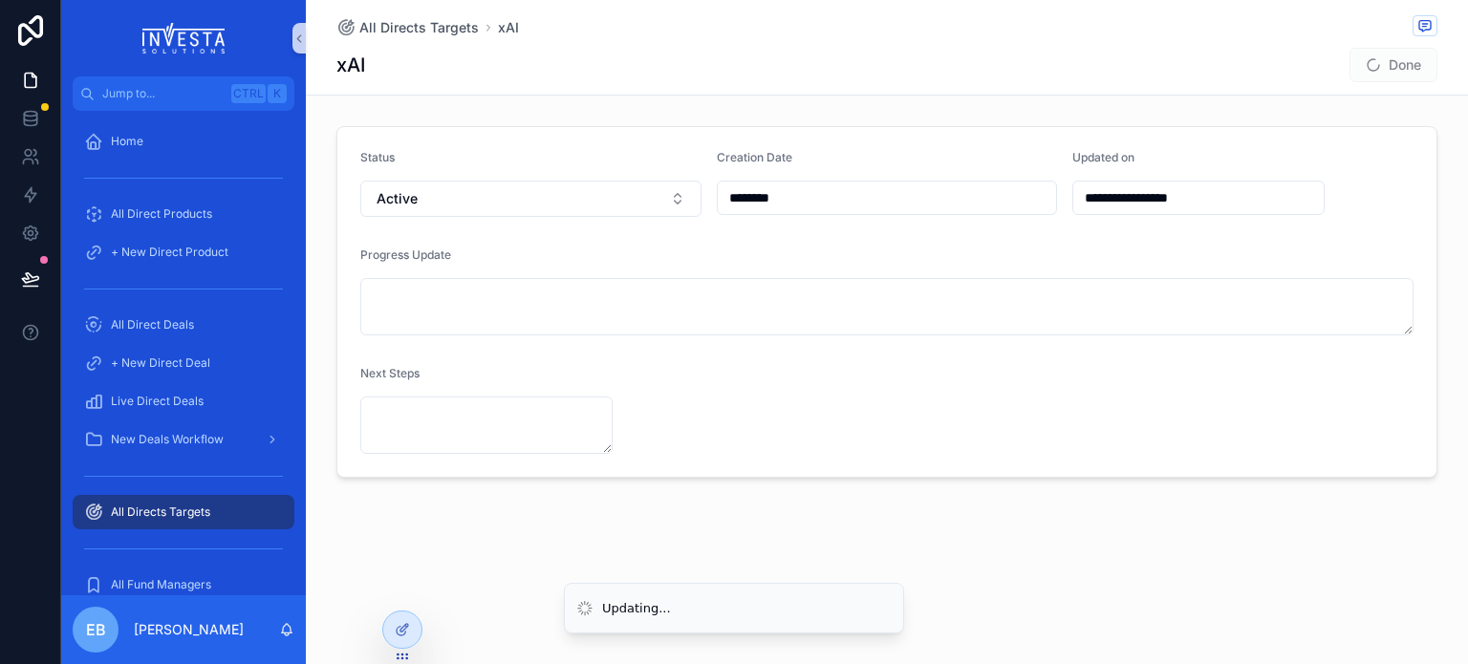
type input "**********"
click at [1383, 64] on button "Done" at bounding box center [1394, 65] width 88 height 34
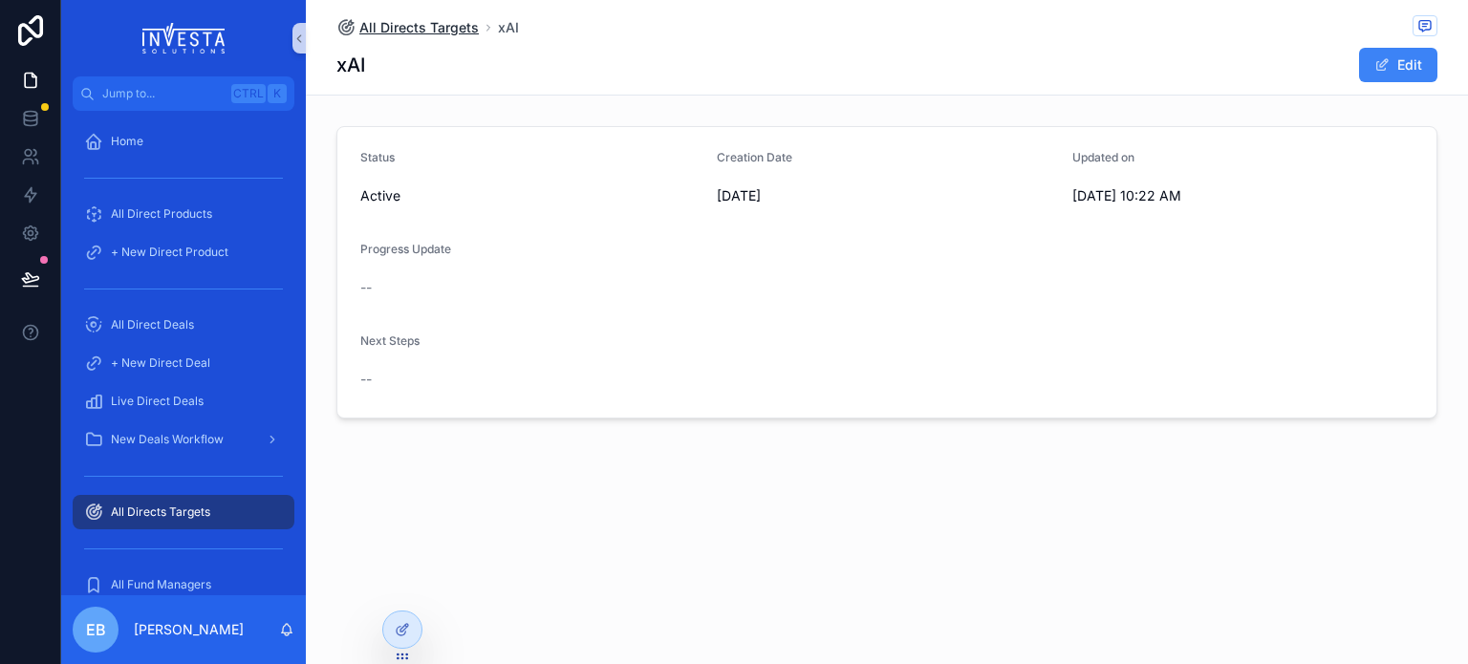
click at [400, 29] on span "All Directs Targets" at bounding box center [418, 27] width 119 height 19
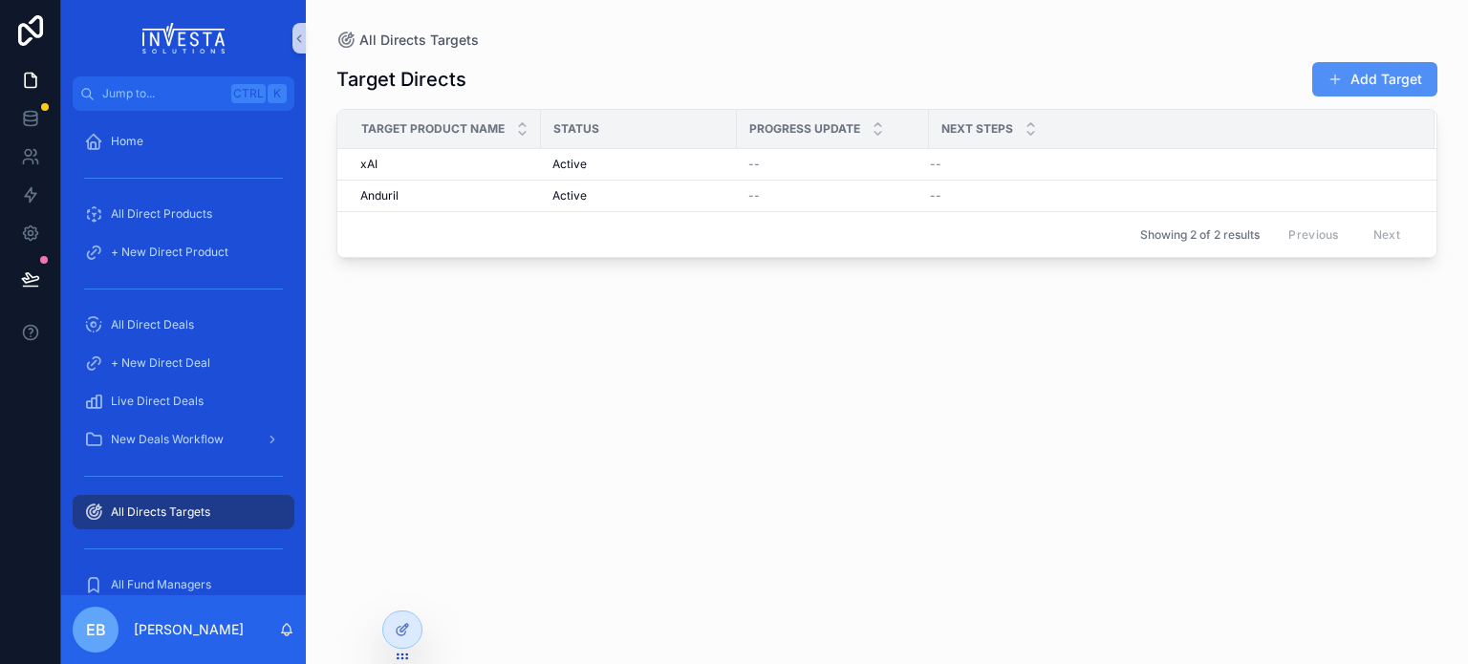
click at [1361, 78] on button "Add Target" at bounding box center [1374, 79] width 125 height 34
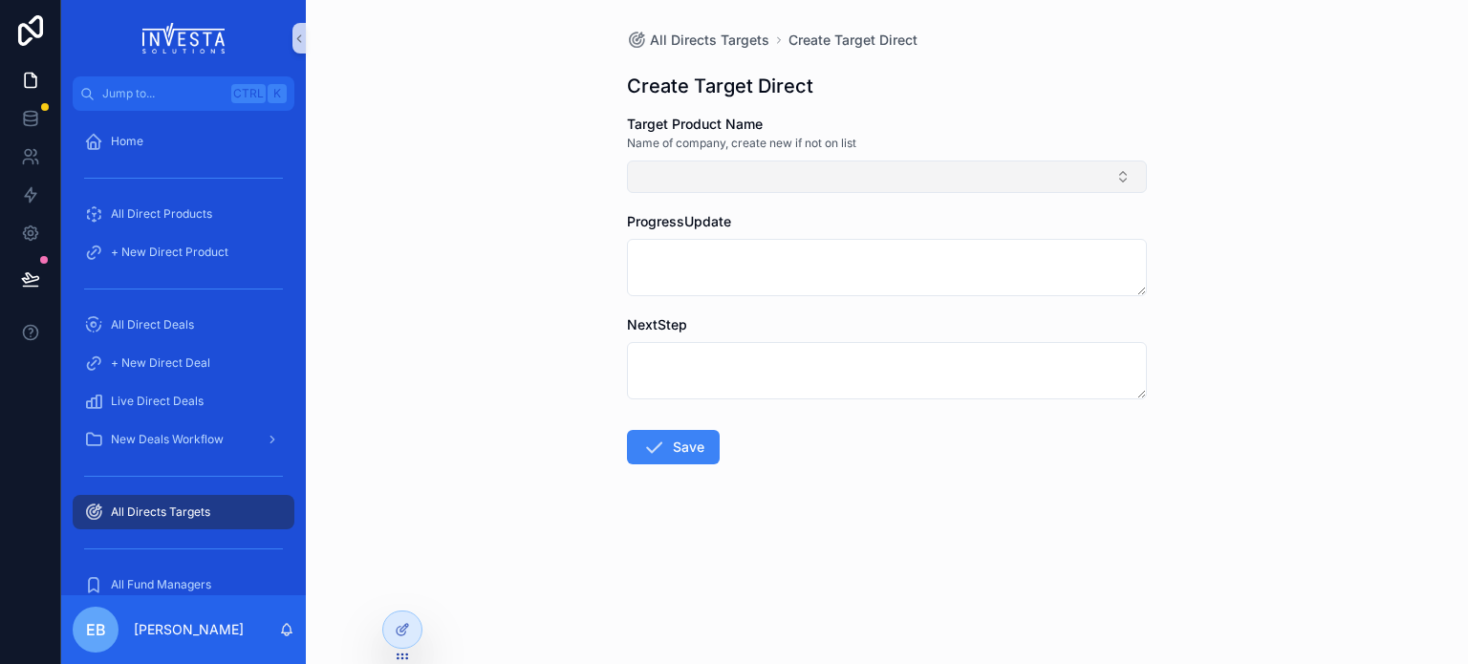
click at [889, 178] on button "Select Button" at bounding box center [887, 177] width 520 height 32
type input "****"
click at [653, 244] on button "New" at bounding box center [887, 250] width 503 height 19
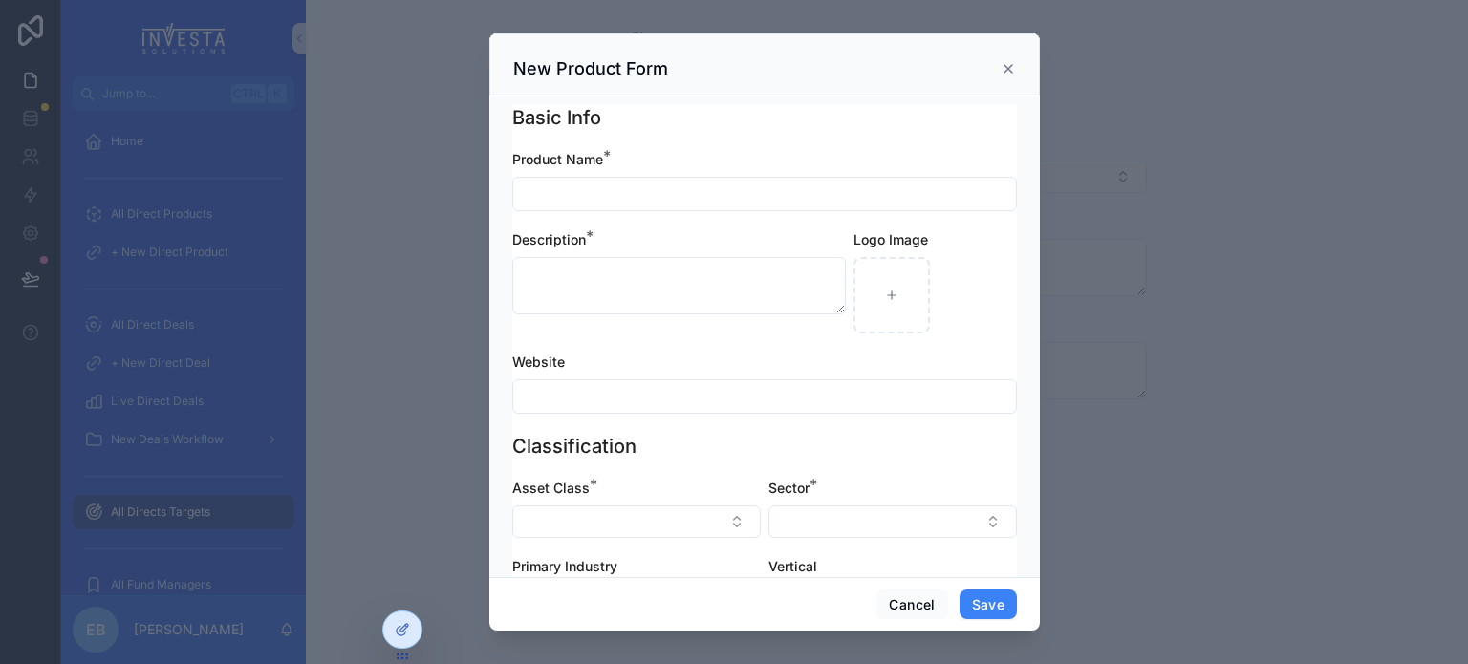
click at [616, 199] on input "scrollable content" at bounding box center [764, 194] width 503 height 27
type input "******"
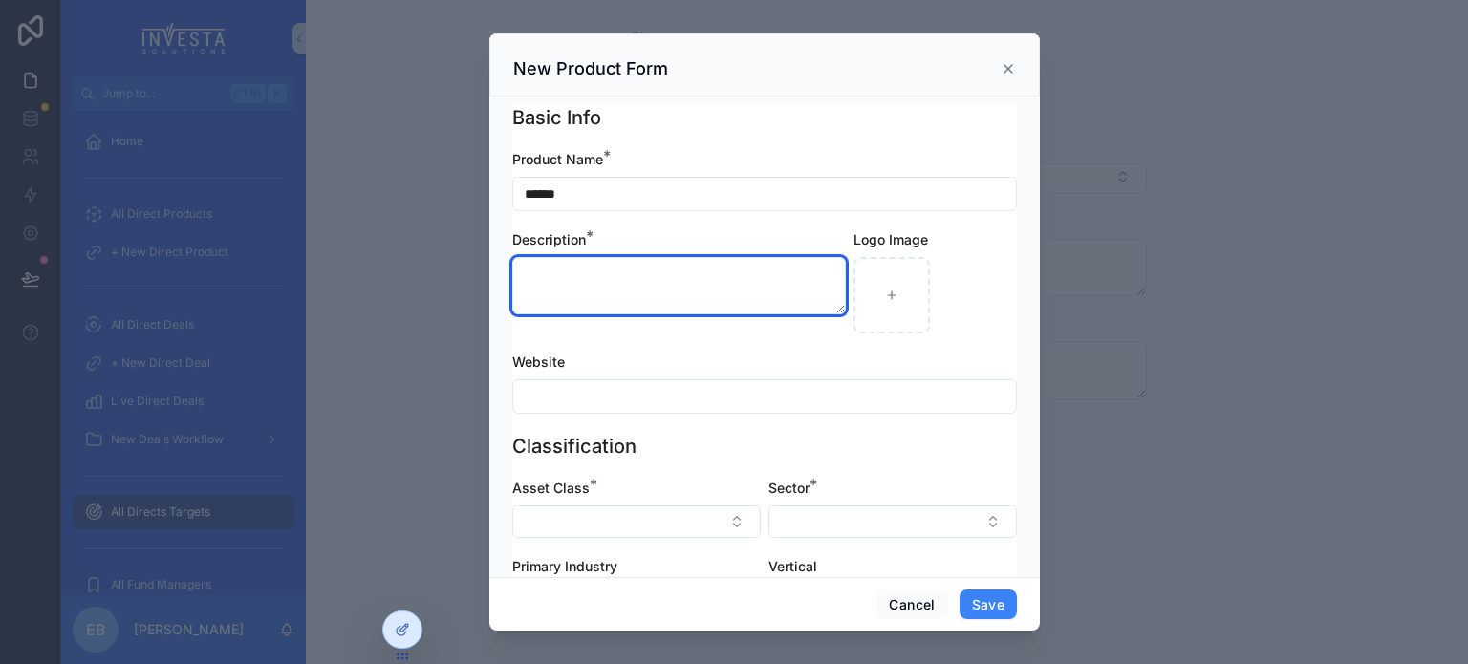
click at [567, 267] on textarea "scrollable content" at bounding box center [679, 285] width 334 height 57
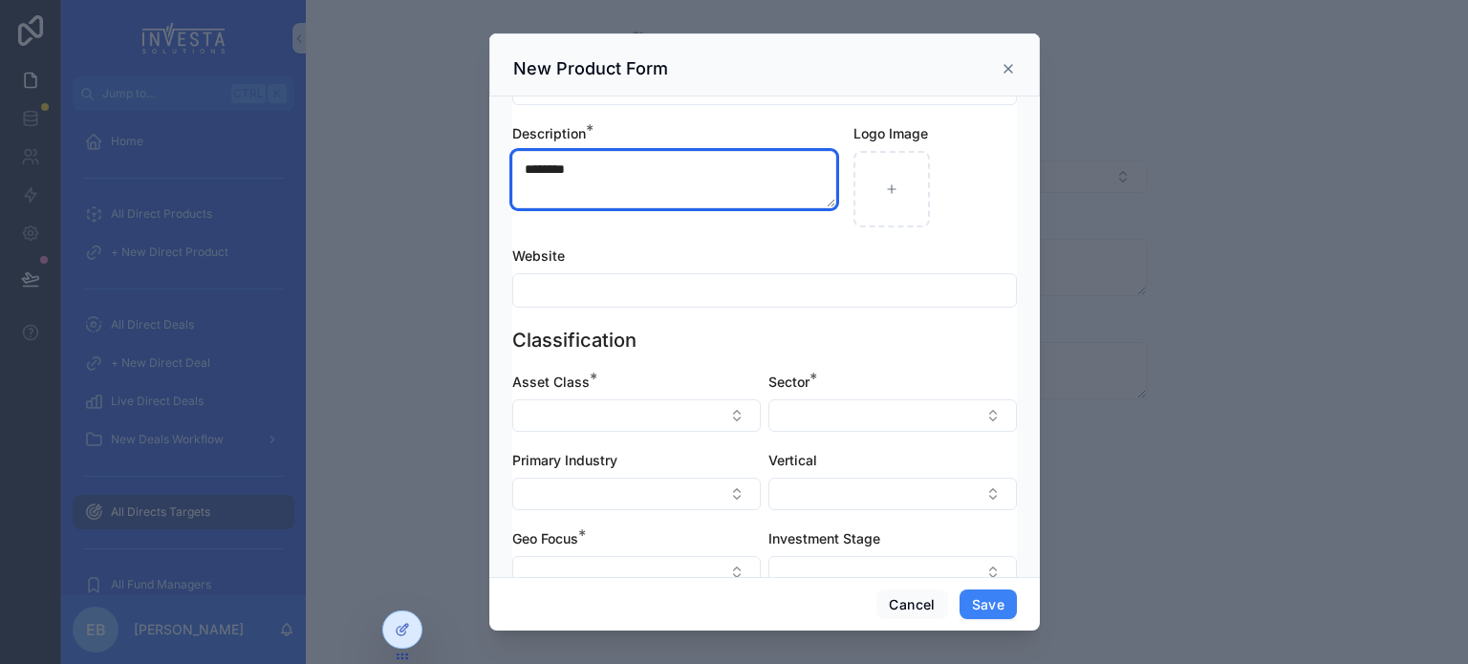
scroll to position [265, 0]
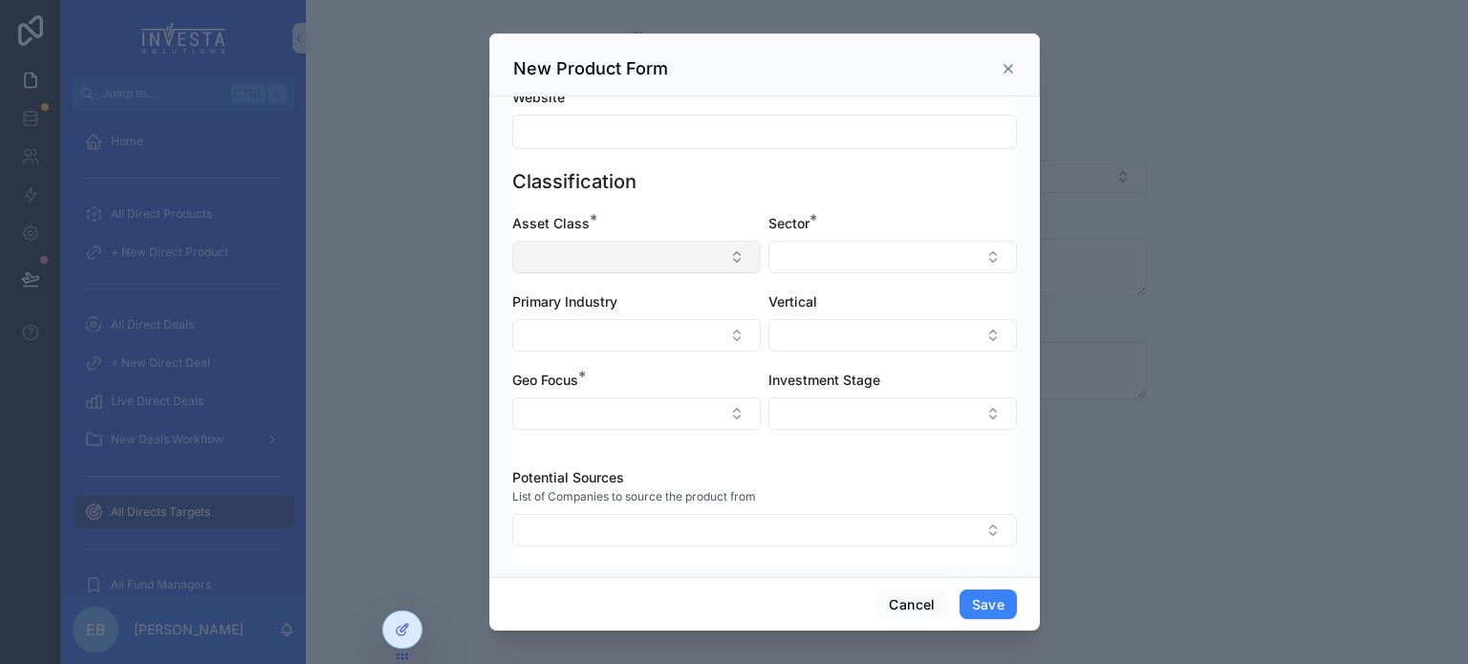
type textarea "********"
click at [668, 248] on button "Select Button" at bounding box center [636, 257] width 249 height 32
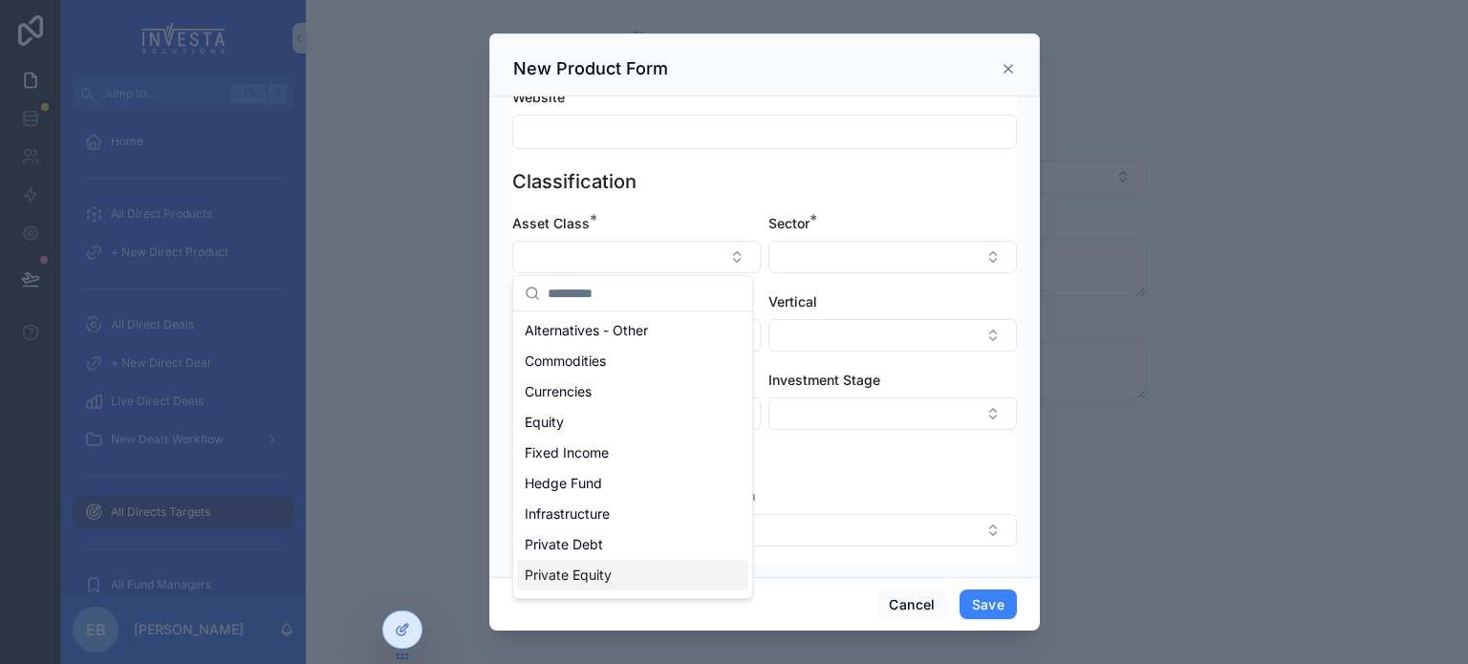
click at [596, 571] on span "Private Equity" at bounding box center [568, 575] width 87 height 19
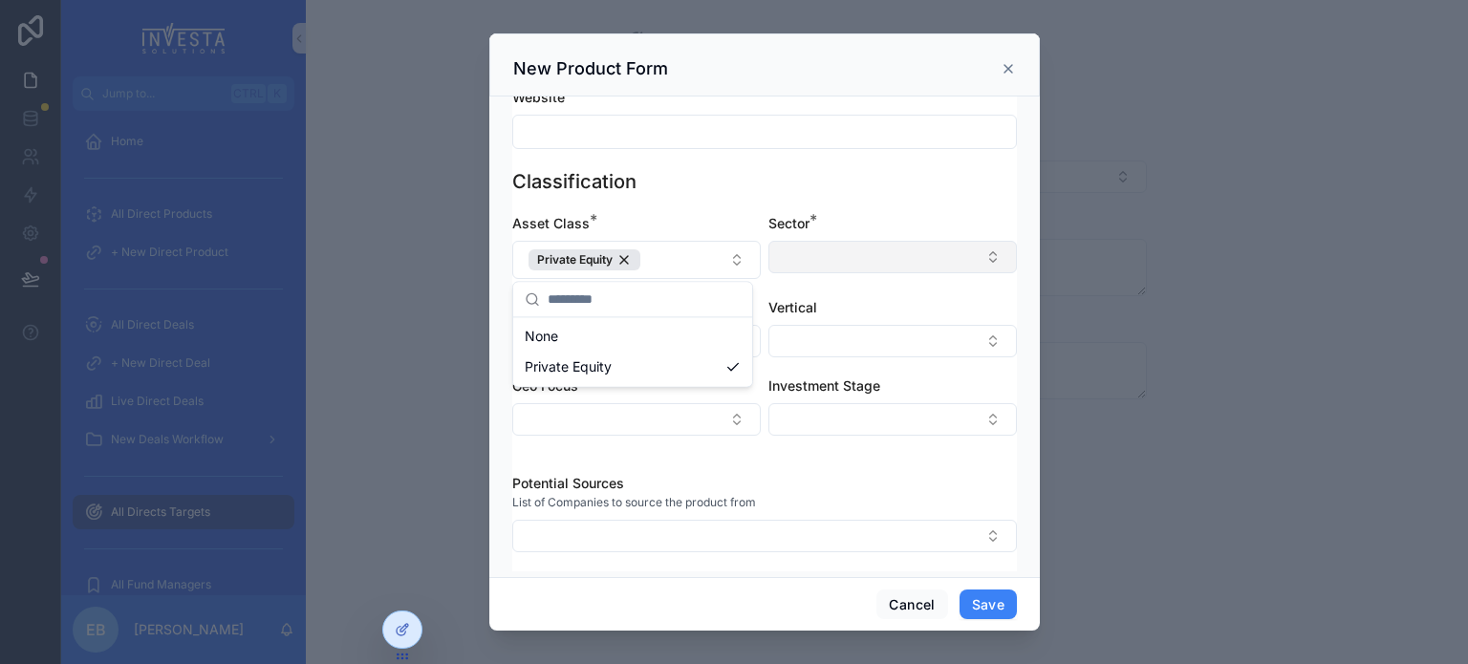
click at [977, 249] on button "Select Button" at bounding box center [892, 257] width 249 height 32
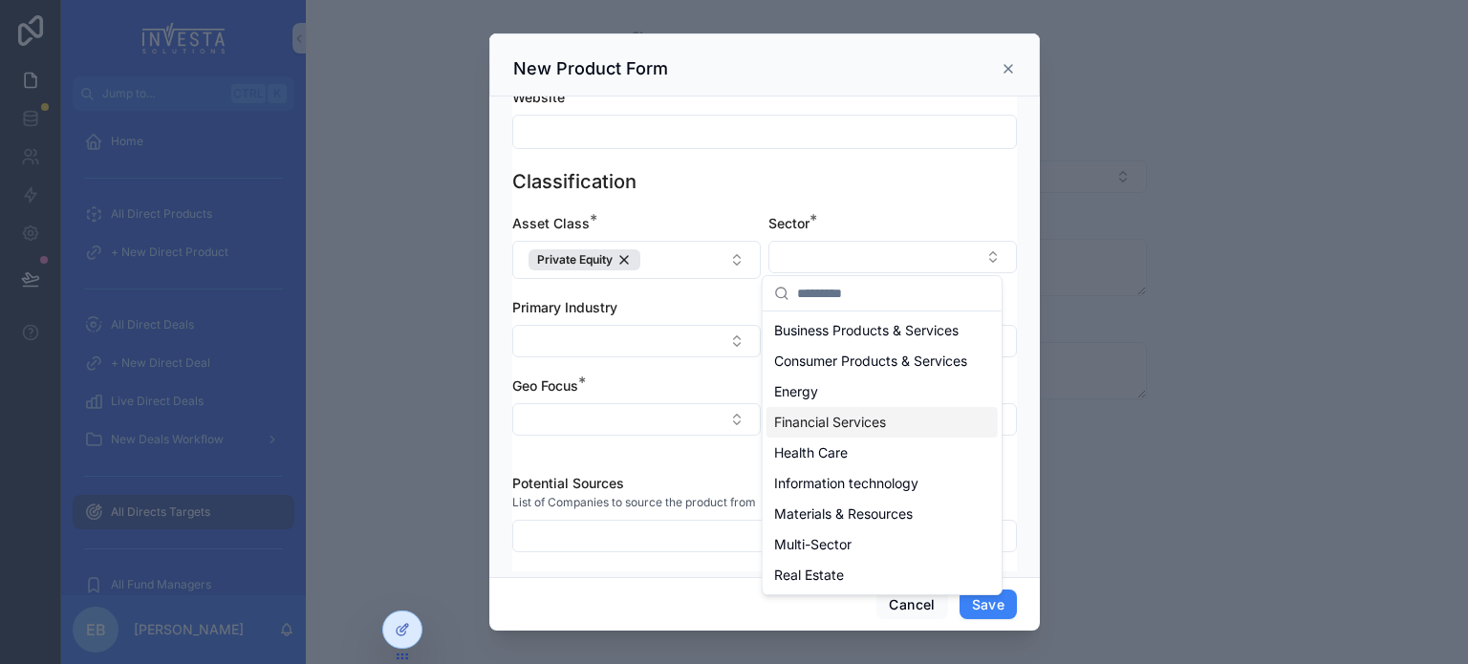
click at [868, 432] on span "Financial Services" at bounding box center [830, 422] width 112 height 19
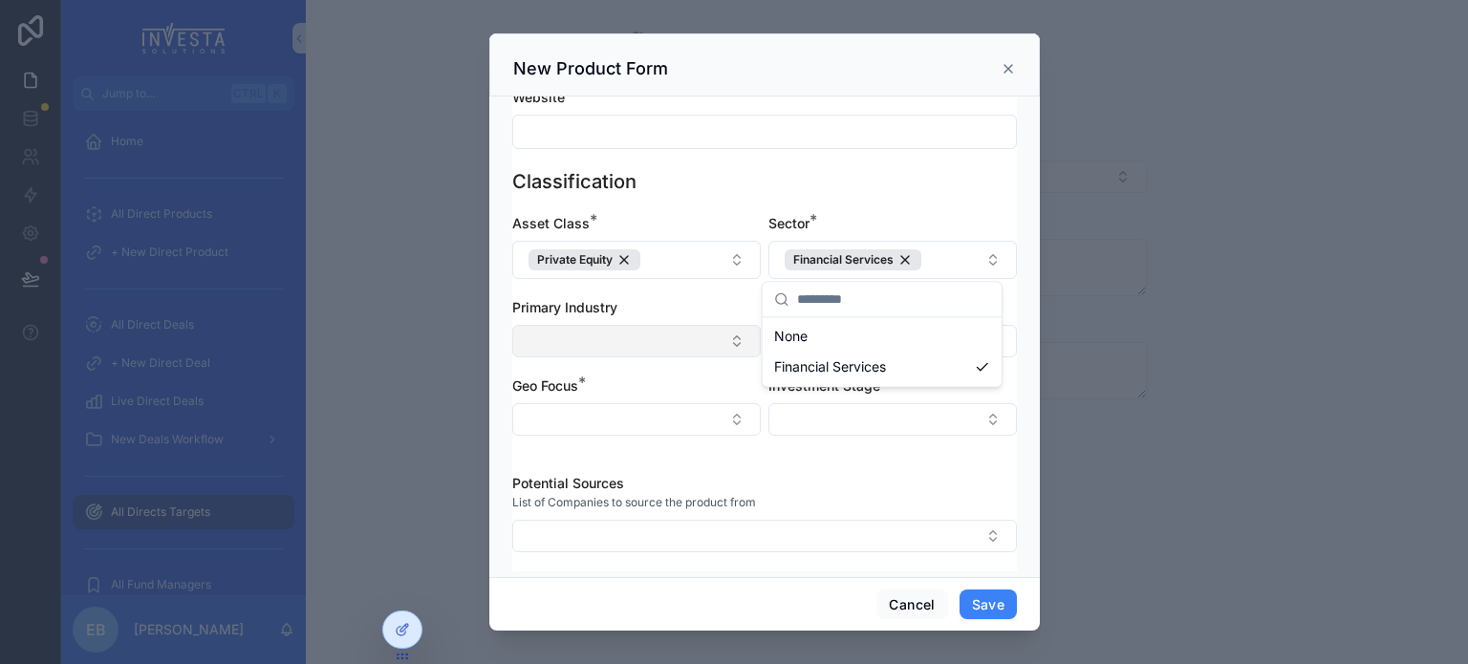
click at [721, 338] on button "Select Button" at bounding box center [636, 341] width 249 height 32
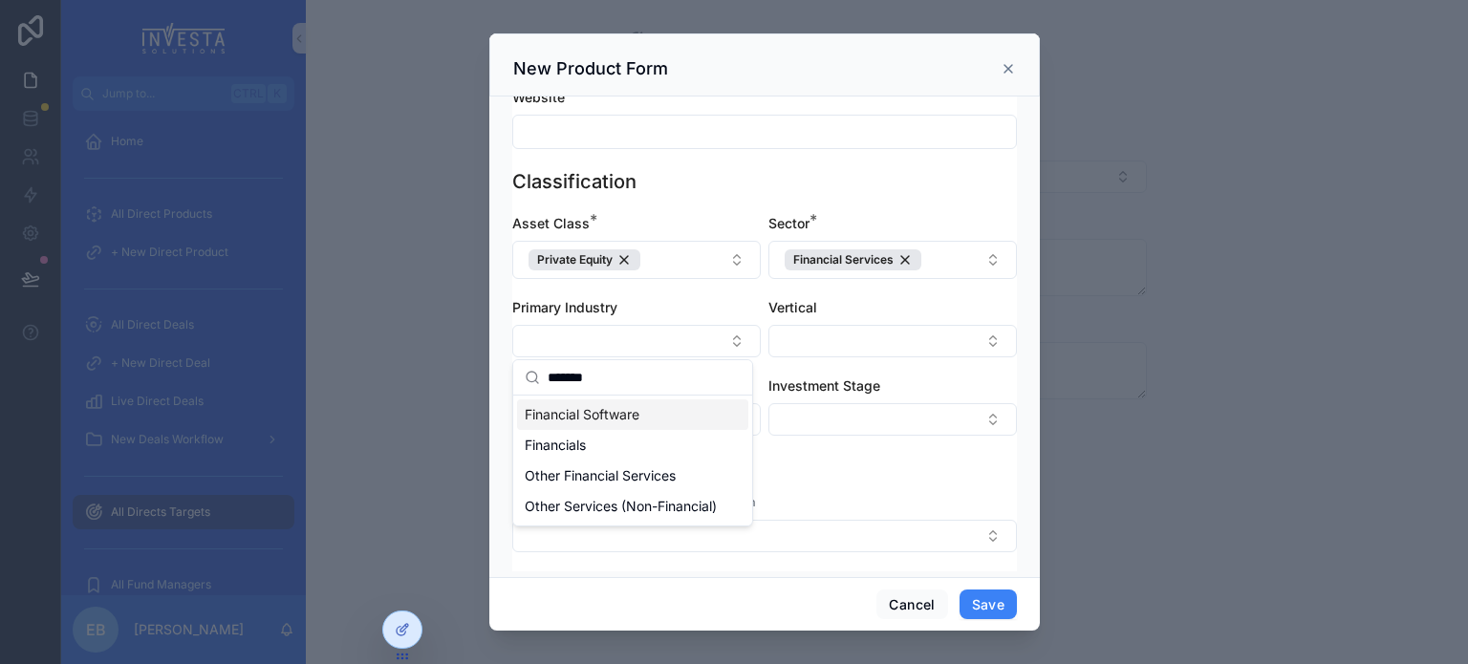
type input "*******"
click at [622, 415] on span "Financial Software" at bounding box center [582, 414] width 115 height 19
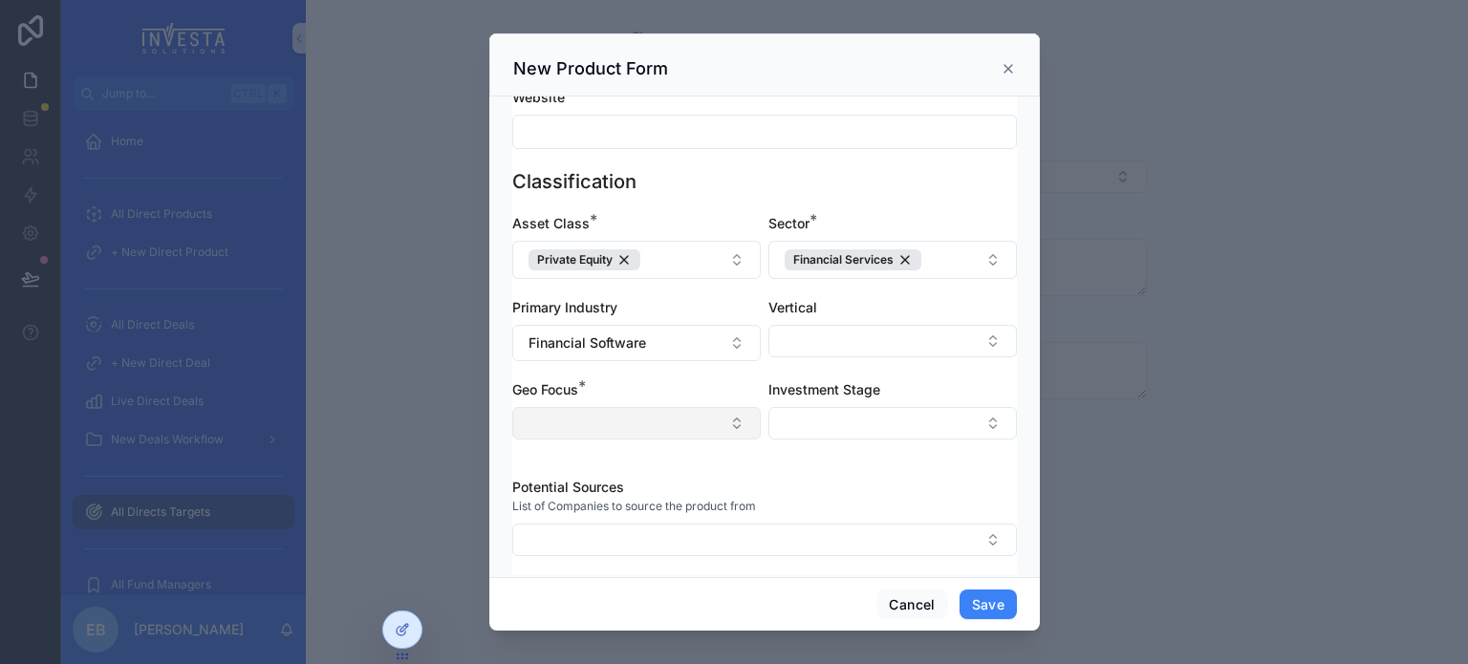
click at [716, 427] on button "Select Button" at bounding box center [636, 423] width 249 height 32
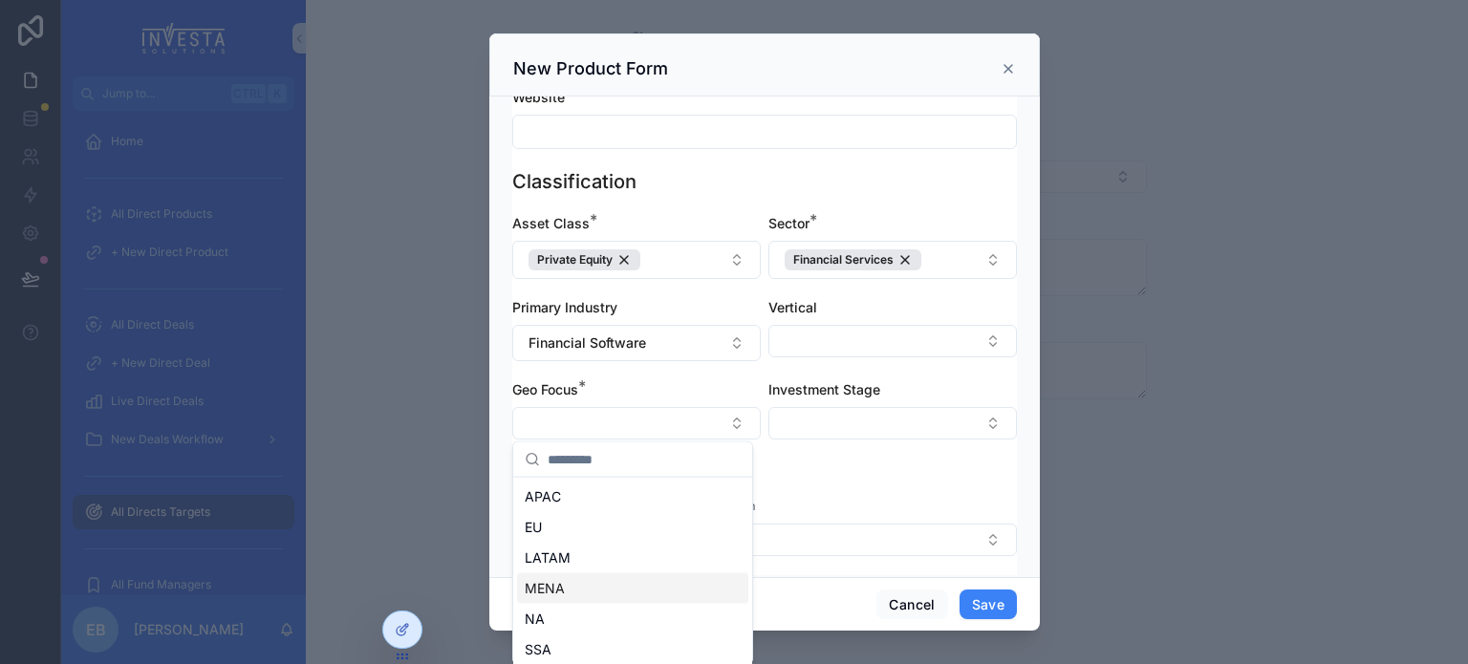
click at [849, 629] on div "Cancel Save" at bounding box center [764, 604] width 551 height 54
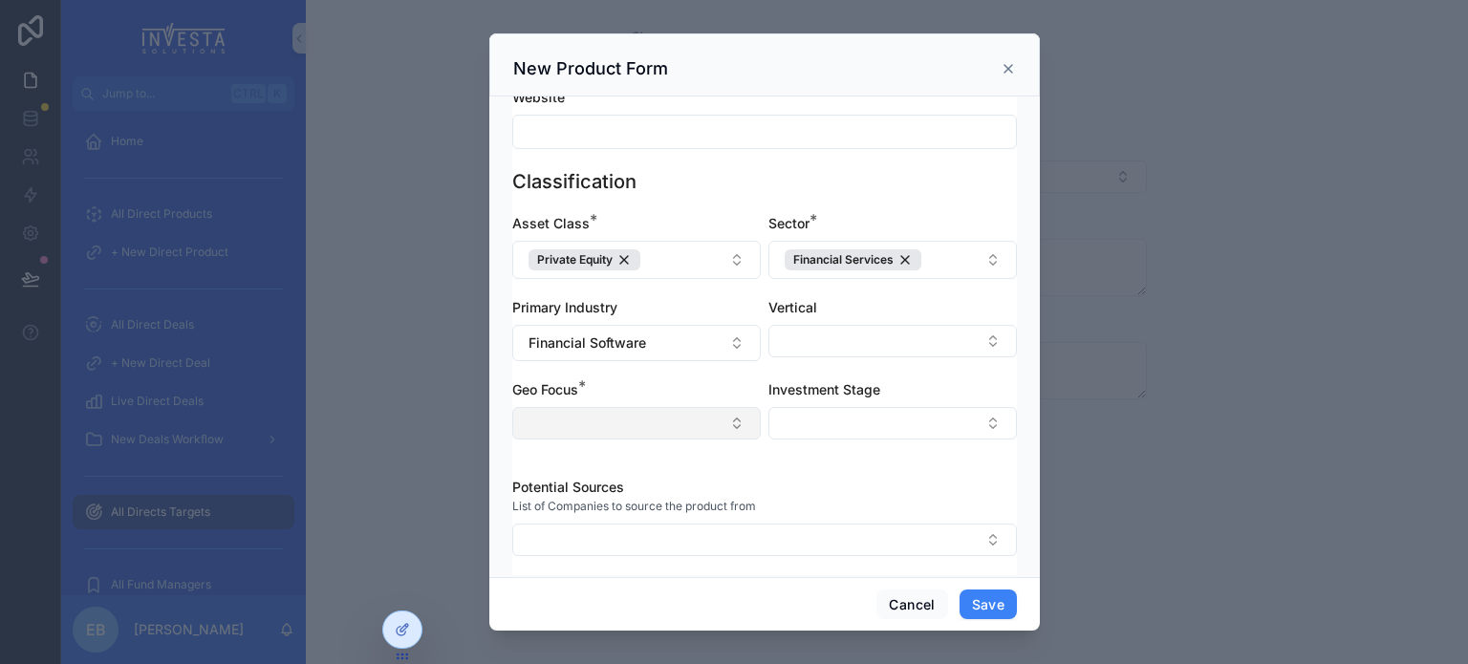
click at [709, 419] on button "Select Button" at bounding box center [636, 423] width 249 height 32
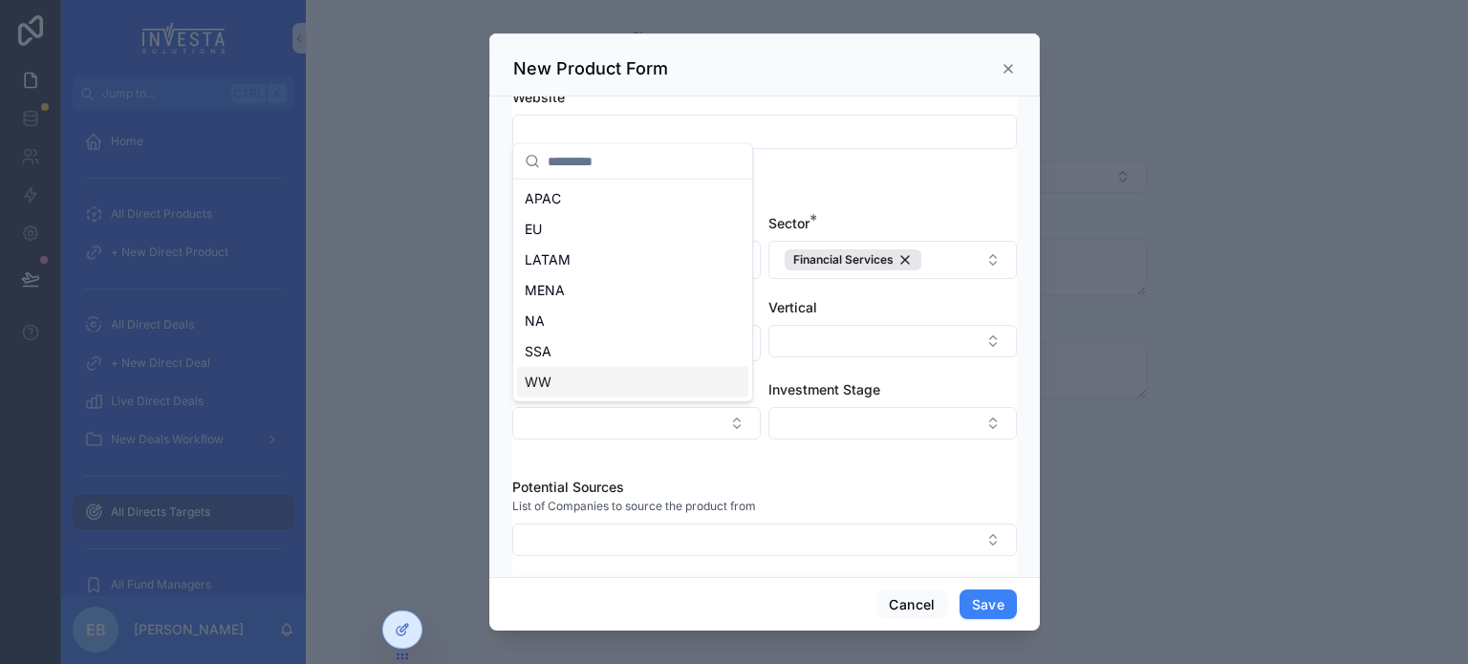
click at [650, 380] on div "WW" at bounding box center [632, 382] width 231 height 31
click at [950, 357] on div "Vertical" at bounding box center [892, 329] width 249 height 63
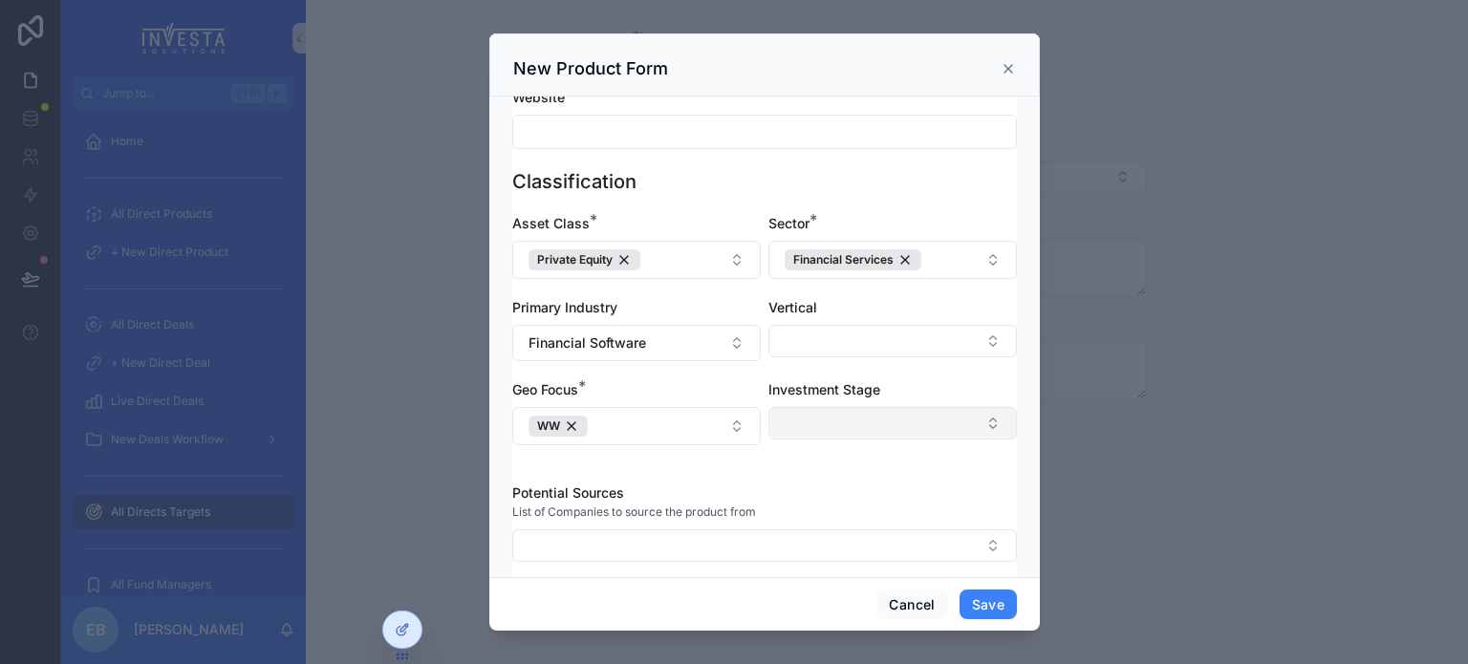
click at [913, 412] on button "Select Button" at bounding box center [892, 423] width 249 height 32
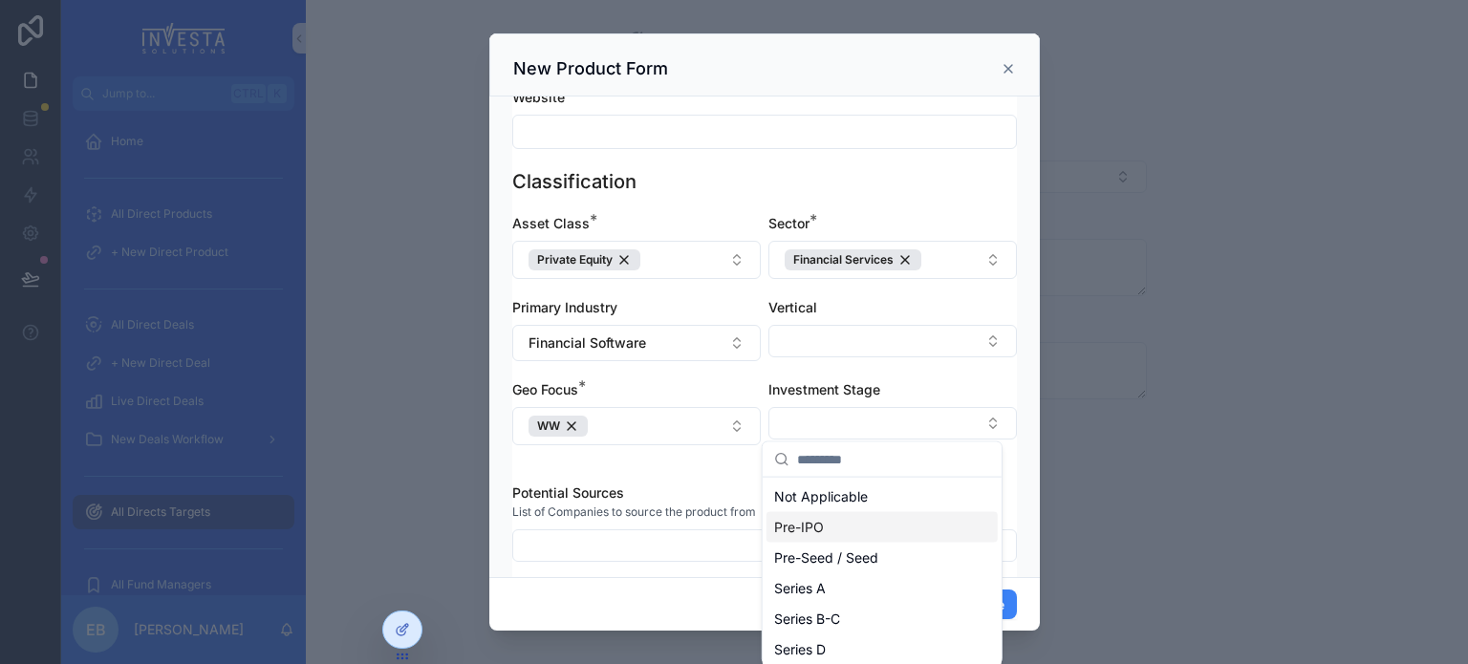
click at [826, 523] on div "Pre-IPO" at bounding box center [882, 527] width 231 height 31
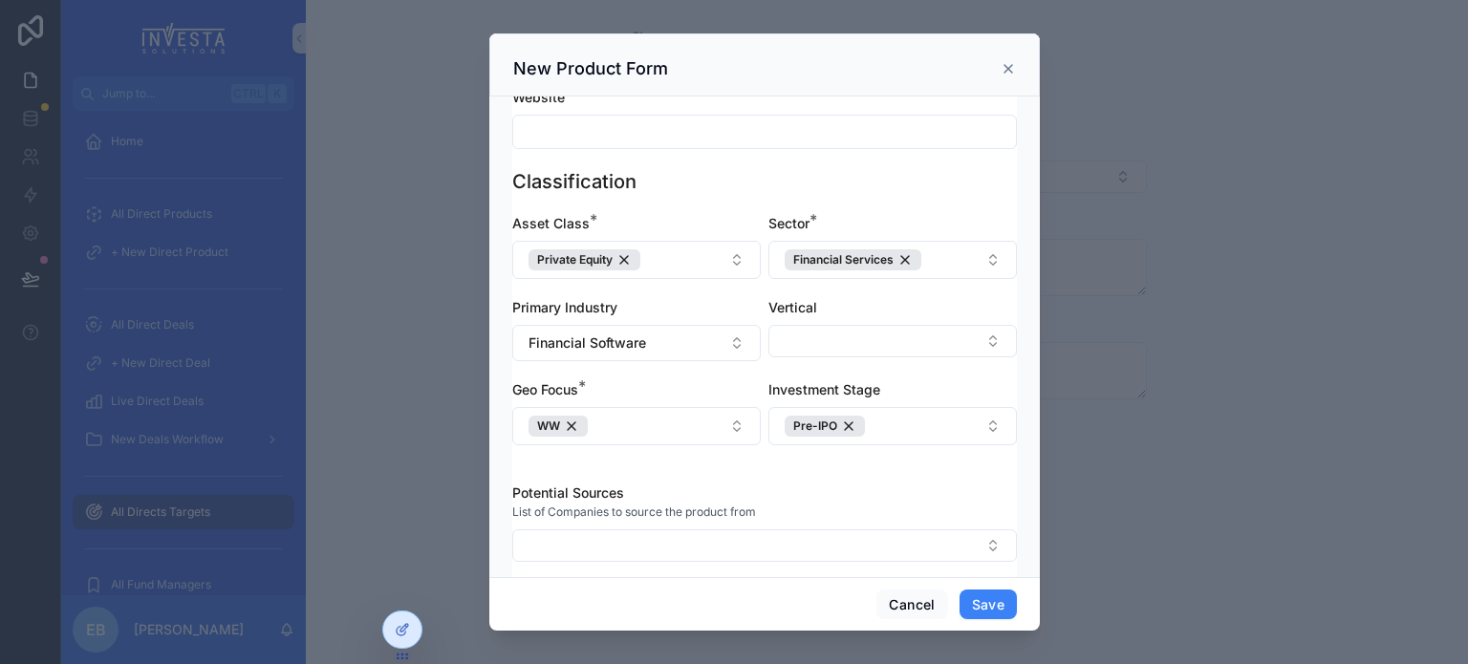
scroll to position [280, 0]
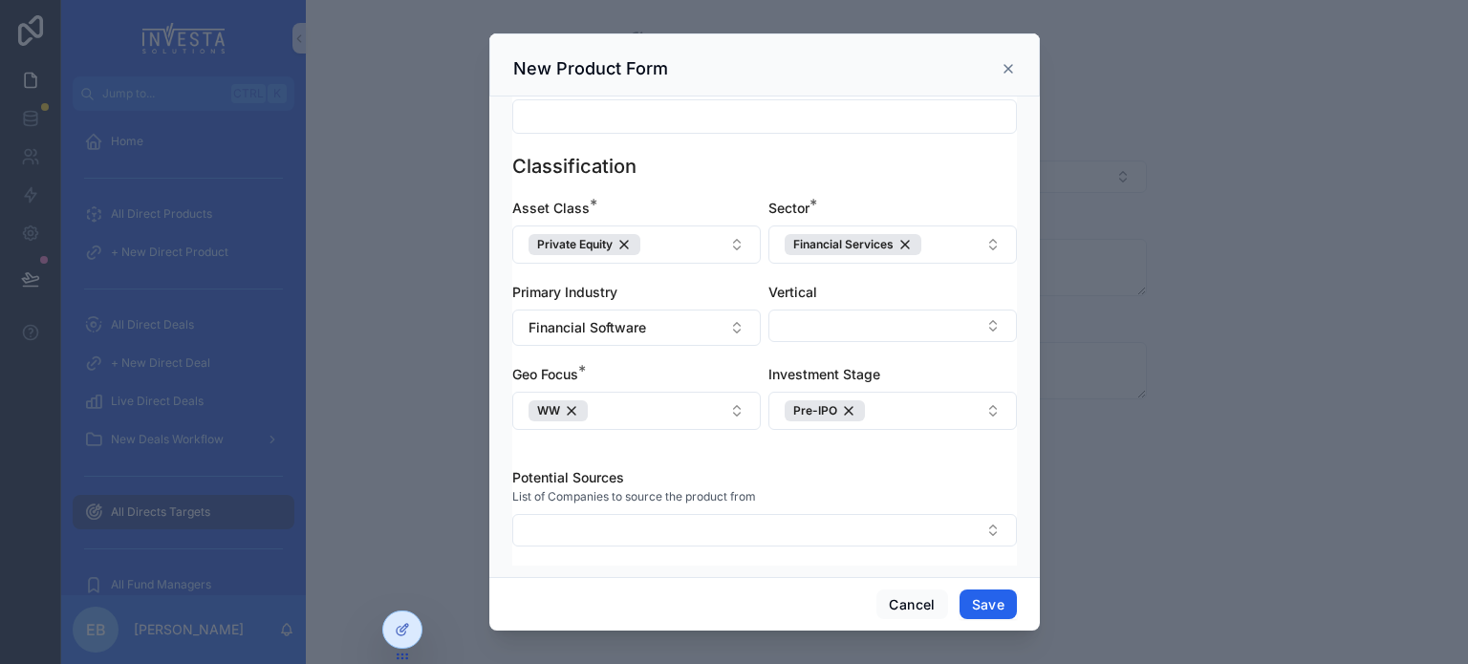
click at [989, 599] on button "Save" at bounding box center [988, 605] width 57 height 31
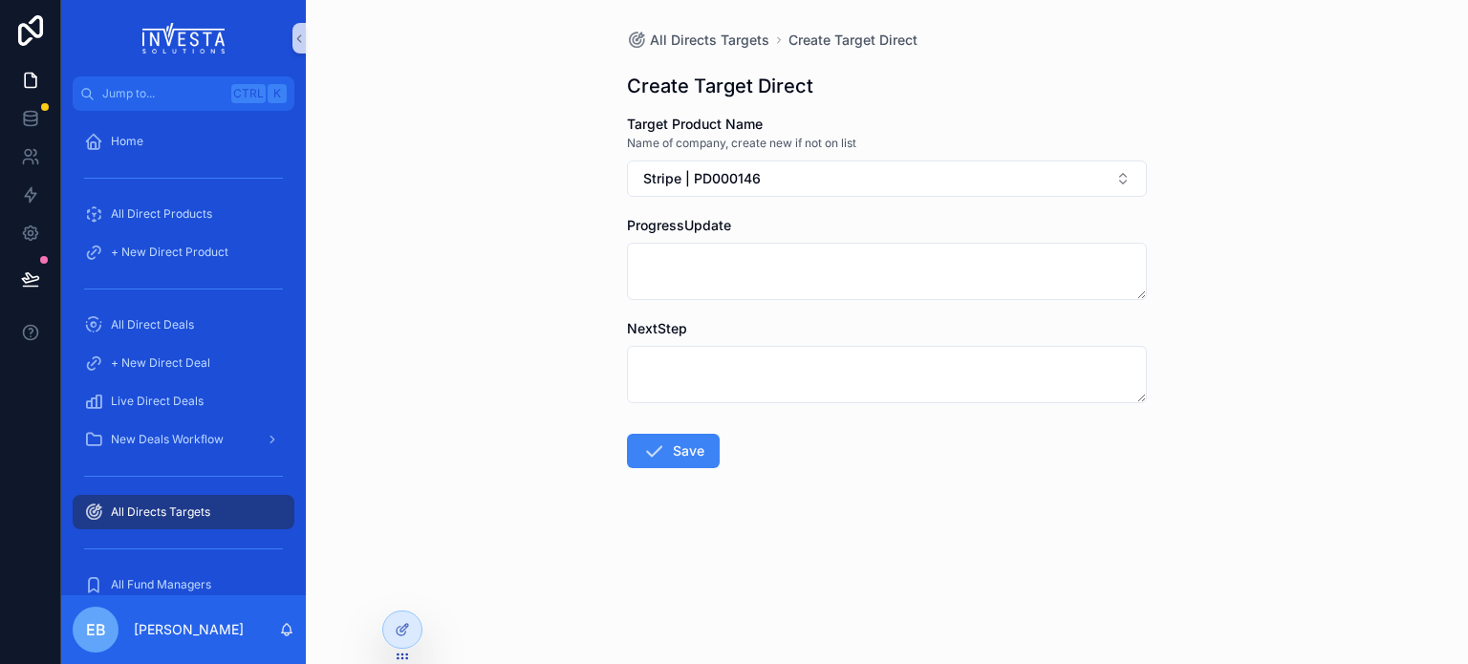
drag, startPoint x: 422, startPoint y: 299, endPoint x: 433, endPoint y: 307, distance: 13.0
click at [422, 299] on div "All Directs Targets Create Target Direct Create Target Direct Target Product Na…" at bounding box center [887, 332] width 1162 height 664
click at [654, 457] on icon "scrollable content" at bounding box center [653, 451] width 23 height 23
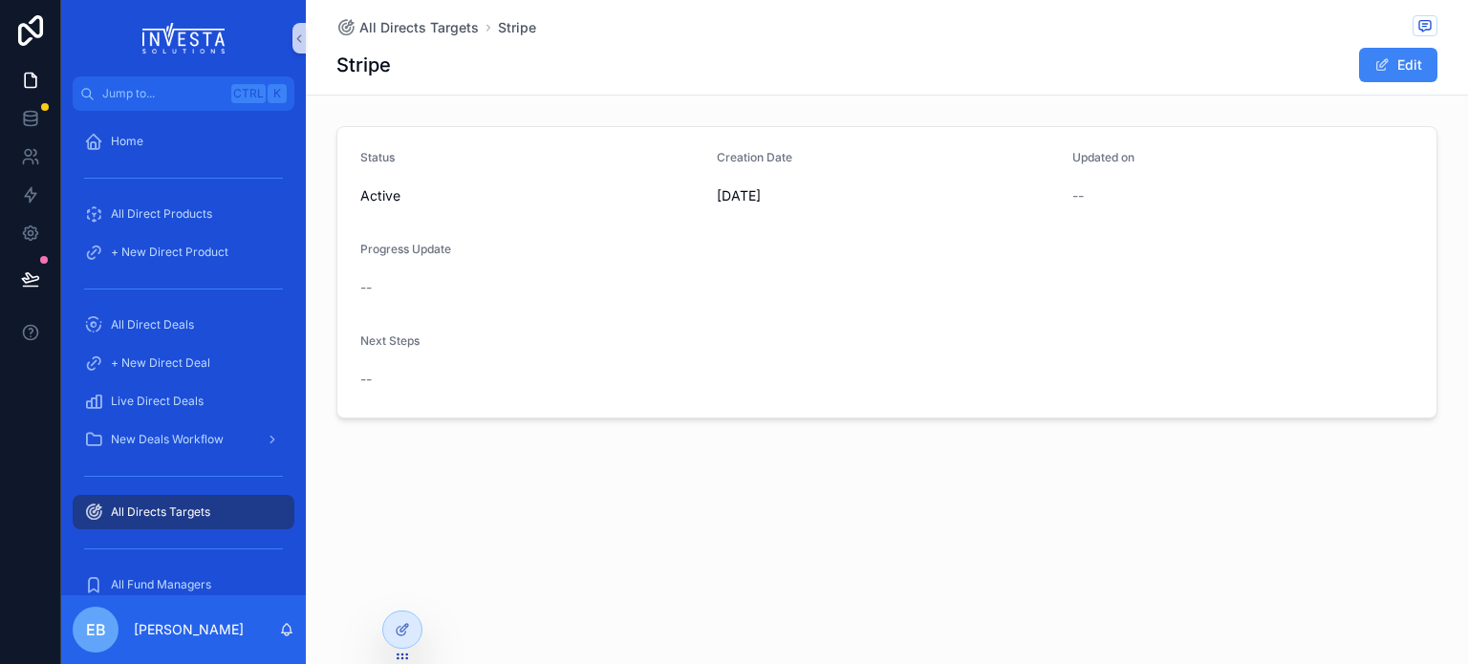
click at [180, 510] on span "All Directs Targets" at bounding box center [160, 512] width 99 height 15
